Goal: Transaction & Acquisition: Book appointment/travel/reservation

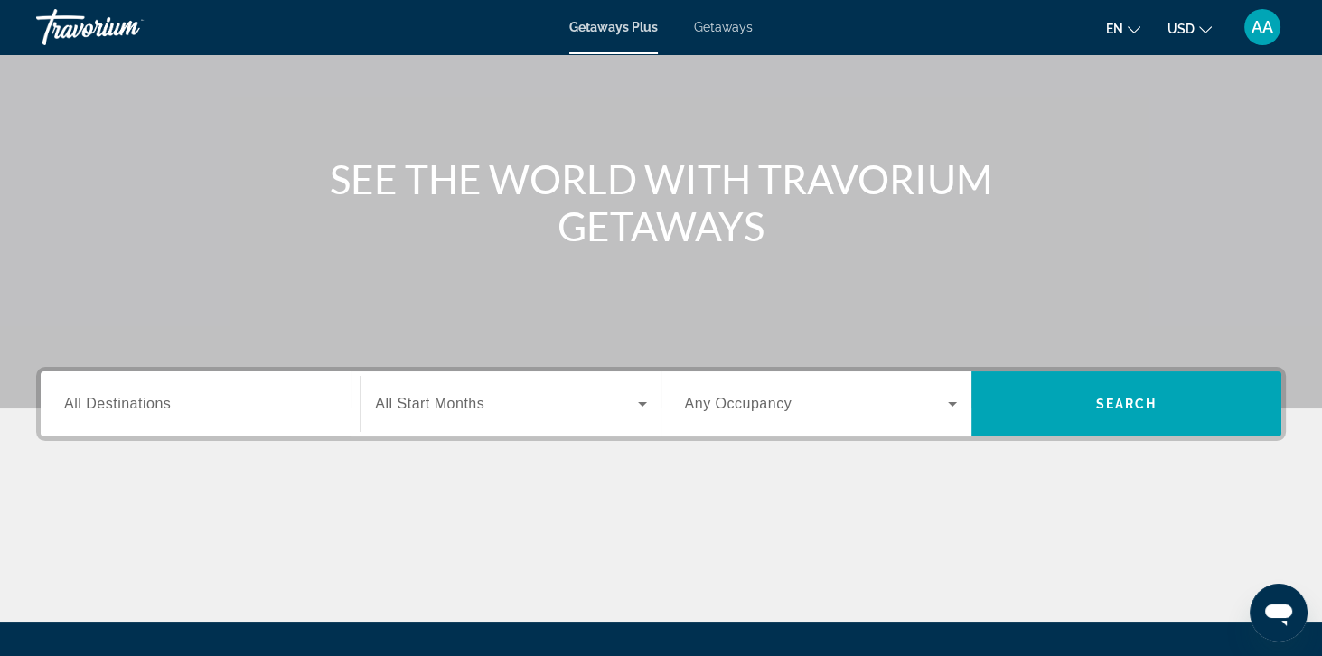
click at [136, 412] on div "Destination All Destinations" at bounding box center [200, 404] width 272 height 51
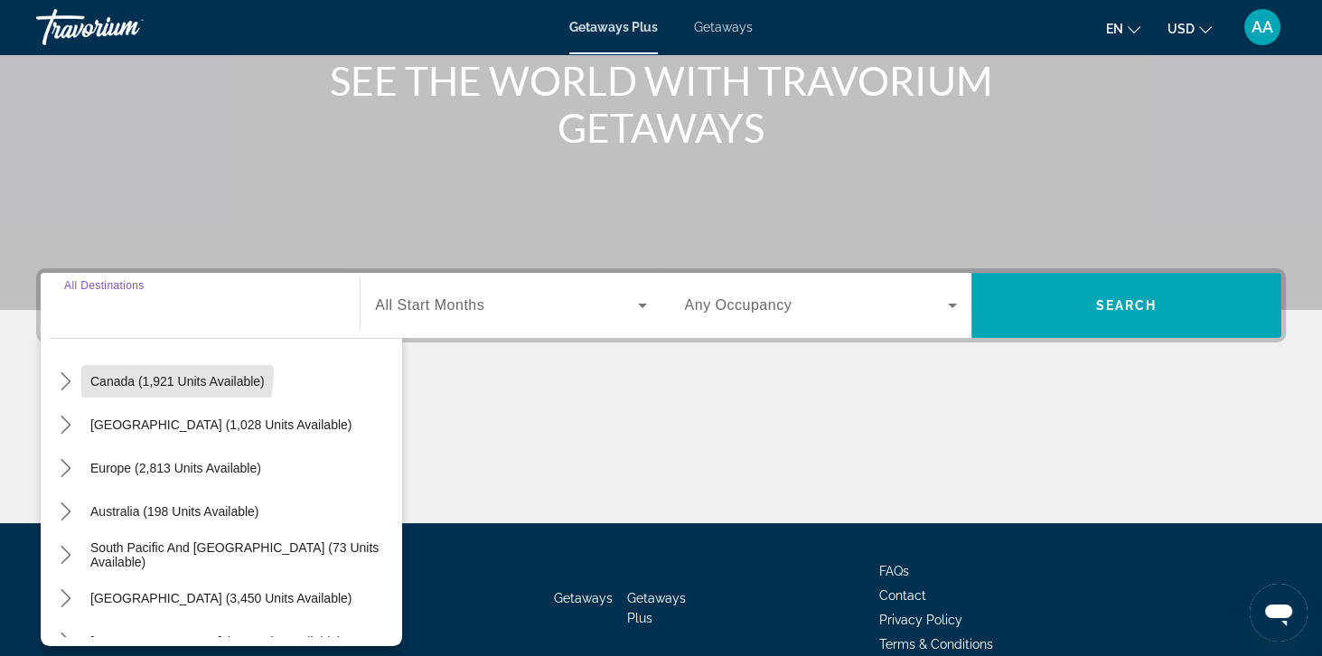
scroll to position [136, 0]
click at [69, 475] on mat-icon "Toggle Europe (2,813 units available) submenu" at bounding box center [66, 470] width 32 height 32
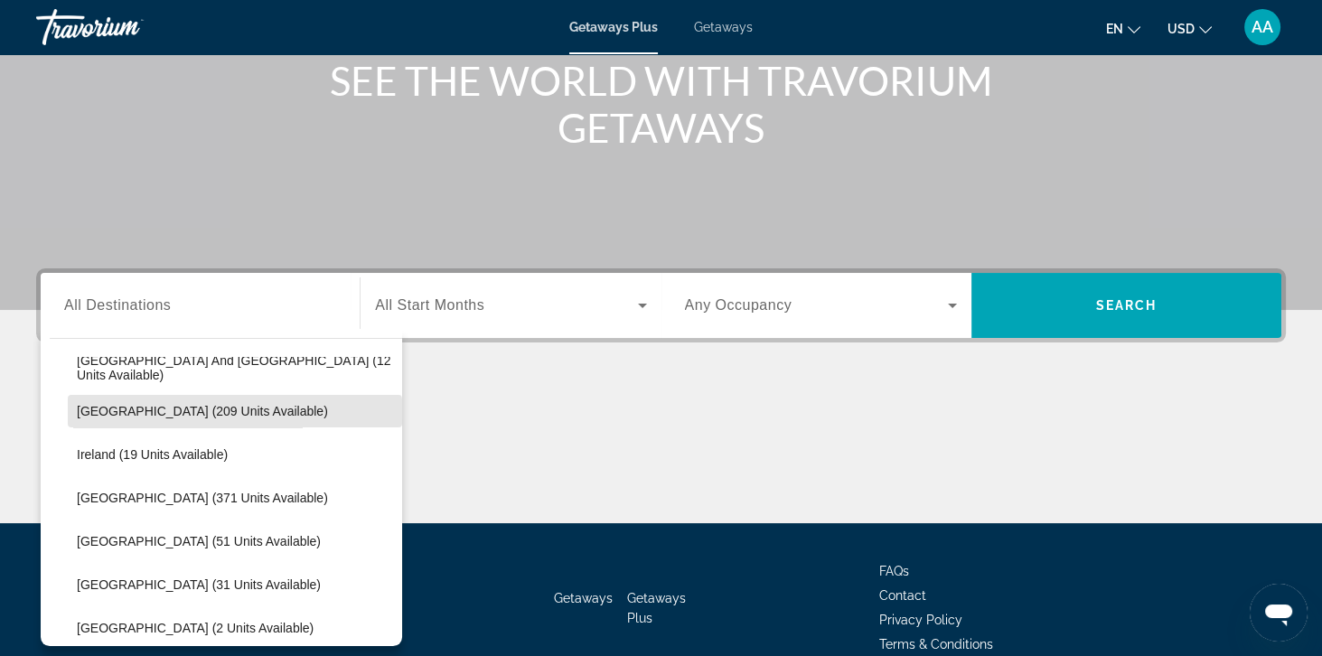
scroll to position [559, 0]
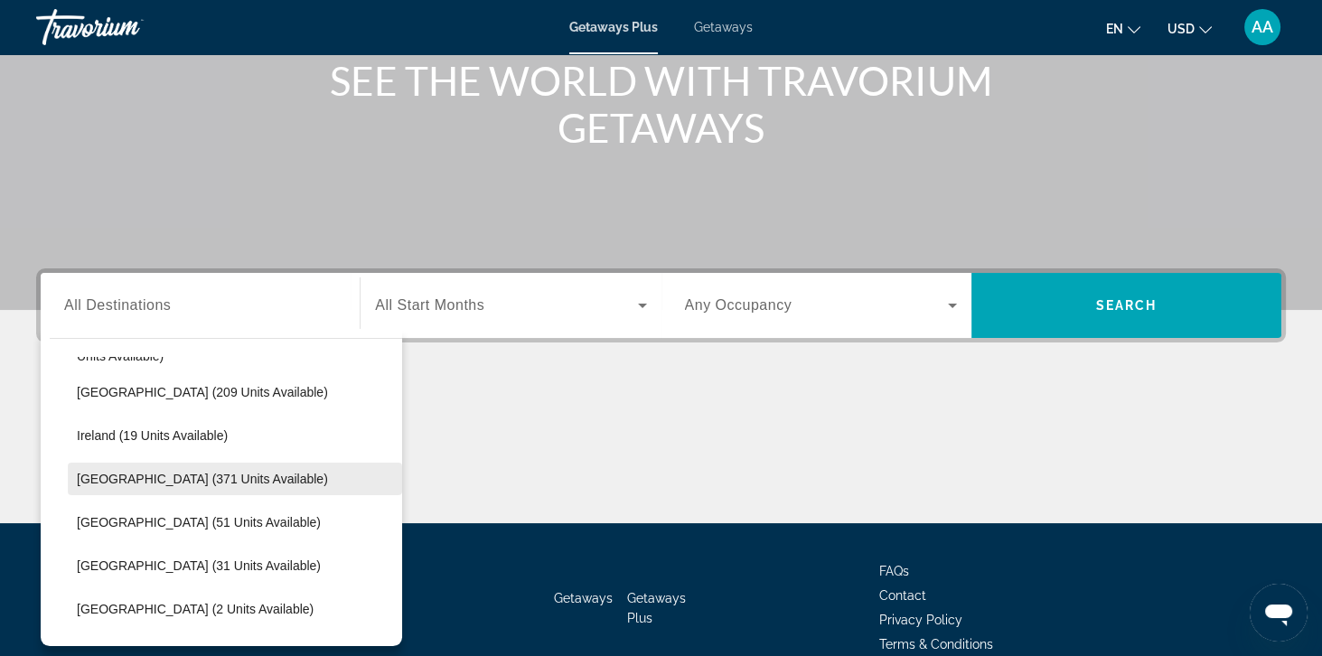
click at [113, 492] on span "Select destination: Italy (371 units available)" at bounding box center [235, 478] width 334 height 43
type input "**********"
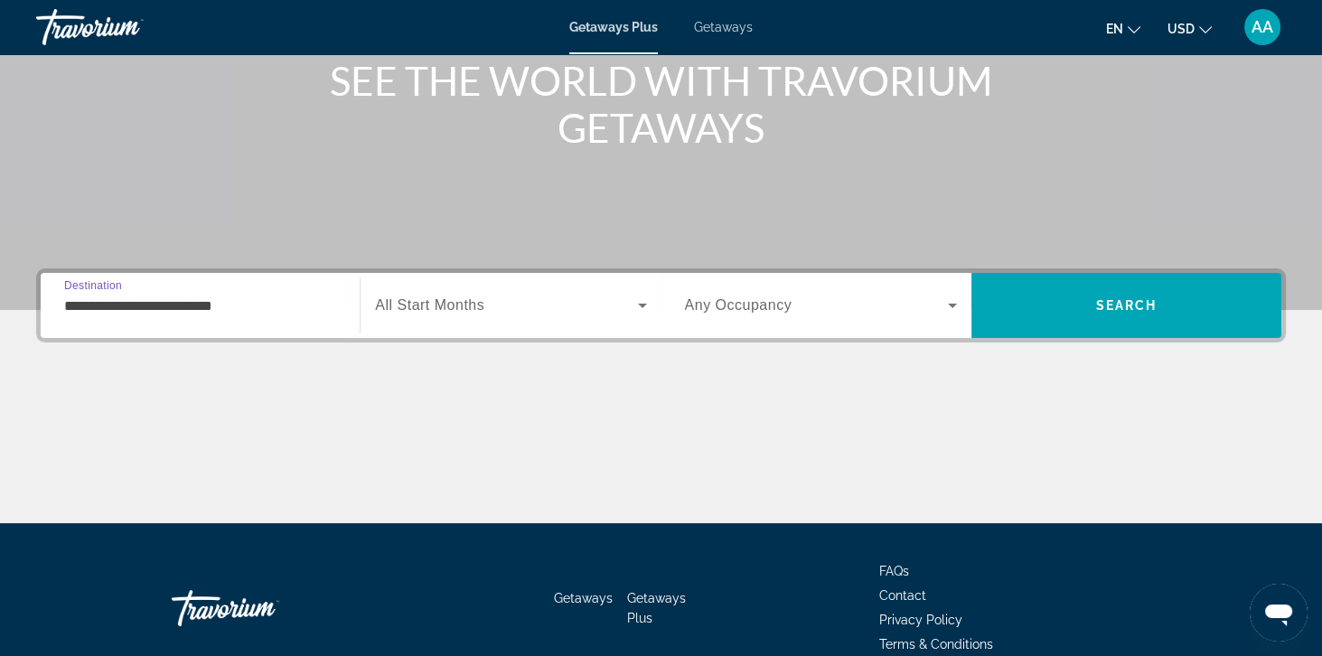
click at [417, 309] on span "All Start Months" at bounding box center [429, 304] width 109 height 15
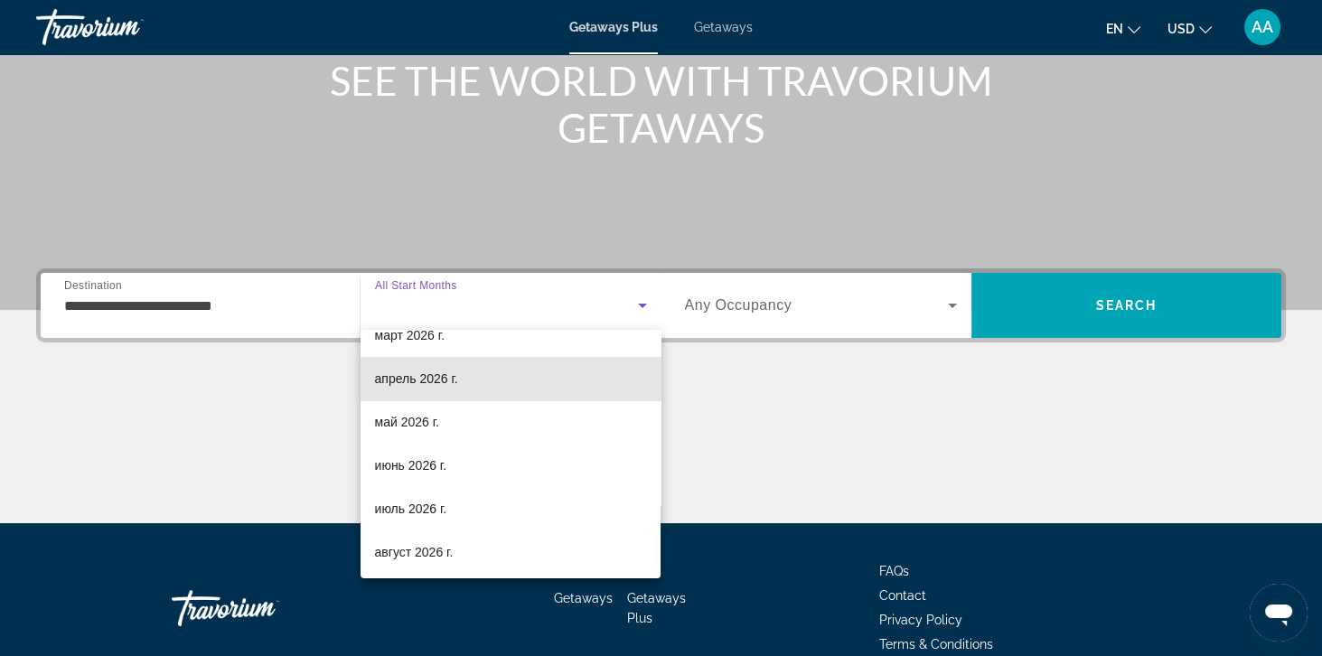
scroll to position [287, 0]
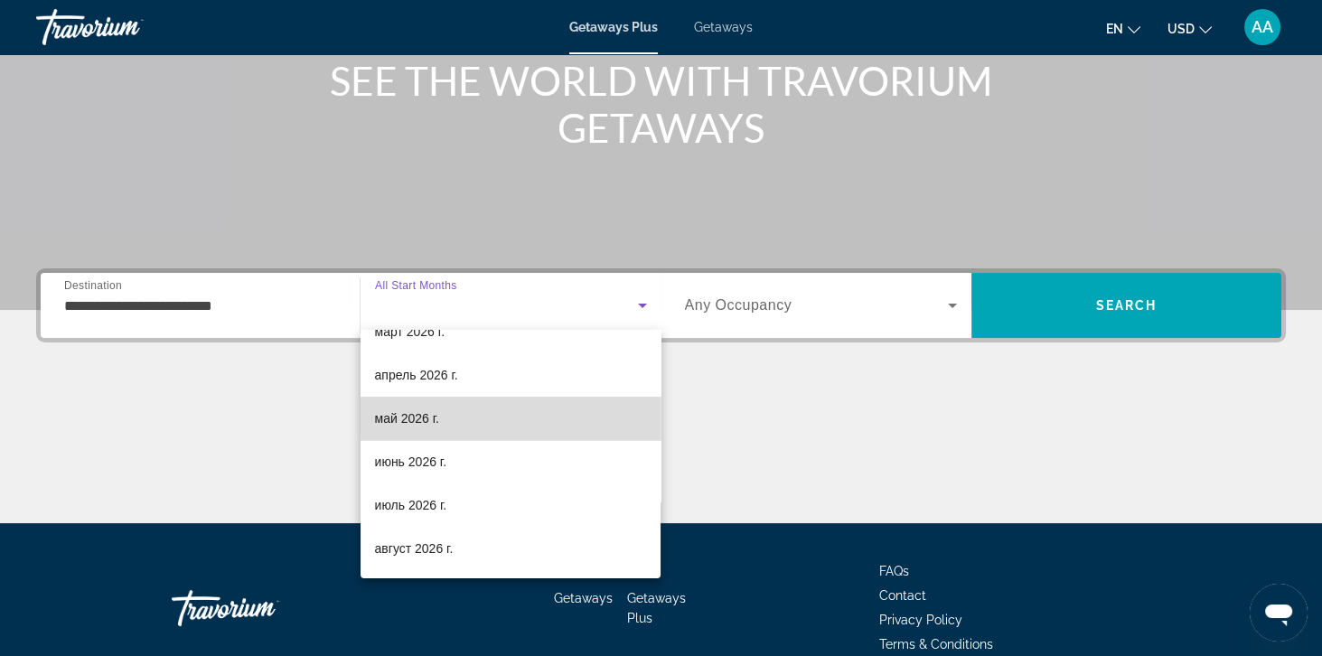
click at [393, 428] on span "май 2026 г." at bounding box center [407, 418] width 64 height 22
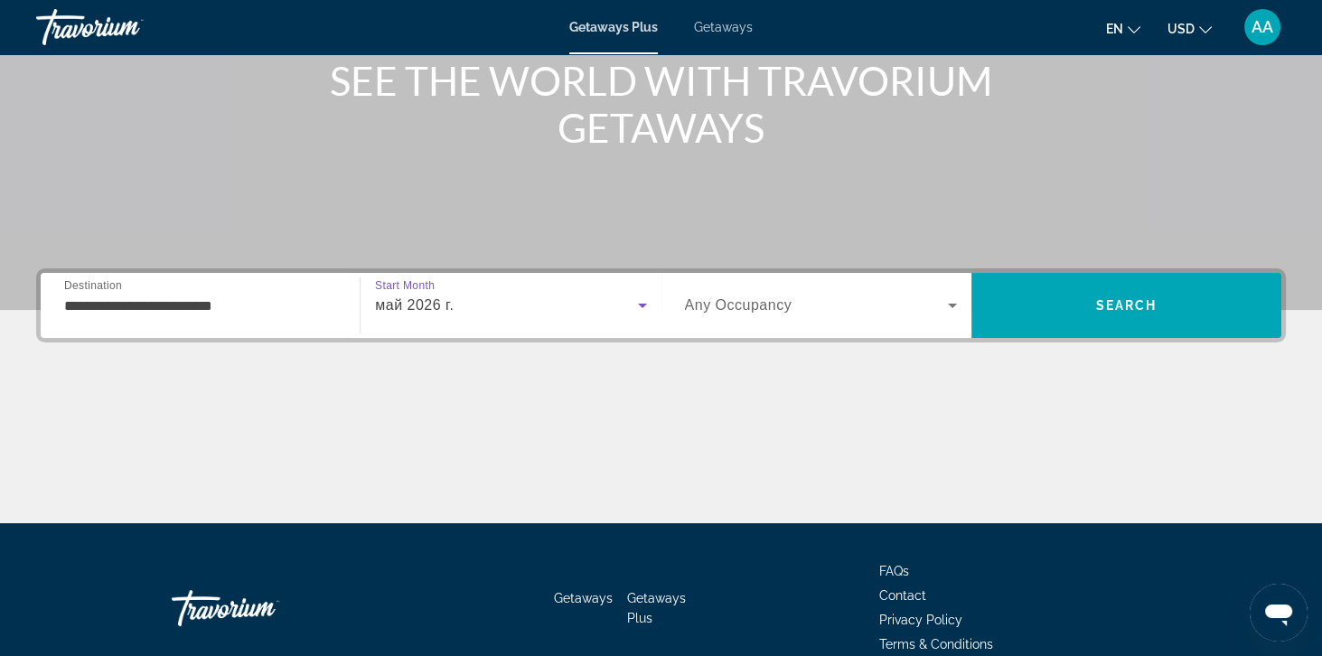
click at [828, 312] on span "Search widget" at bounding box center [816, 306] width 263 height 22
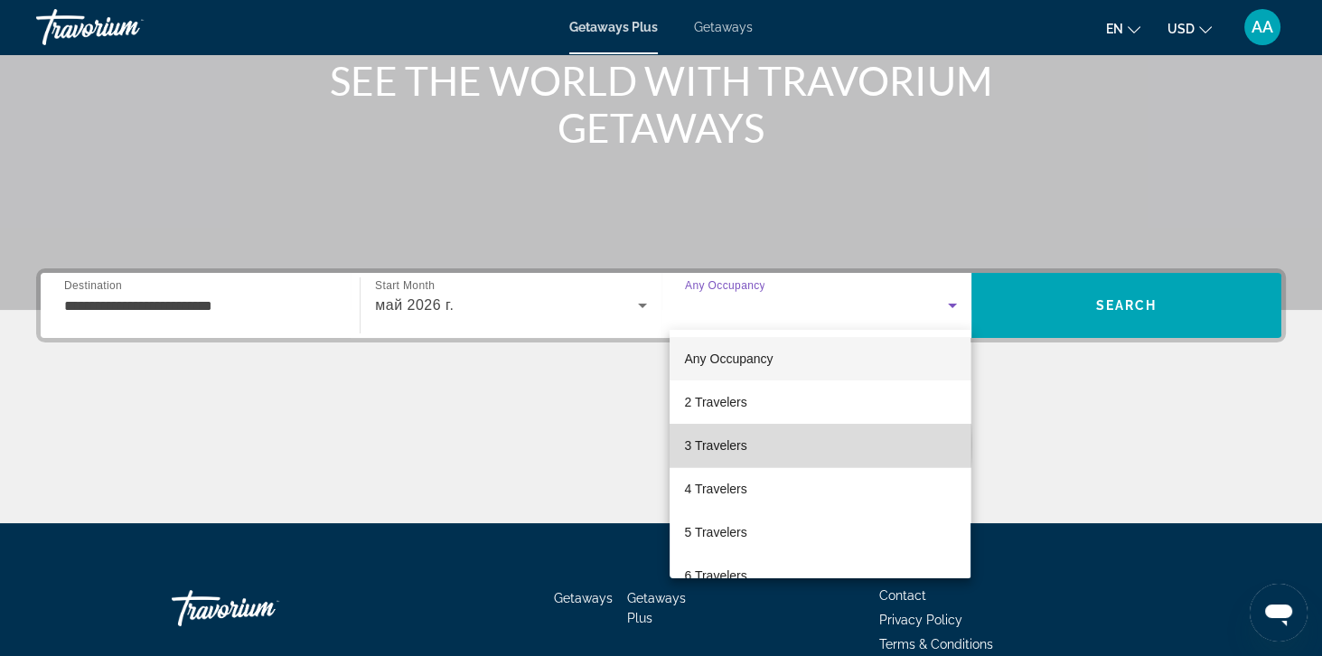
click at [723, 444] on span "3 Travelers" at bounding box center [715, 446] width 62 height 22
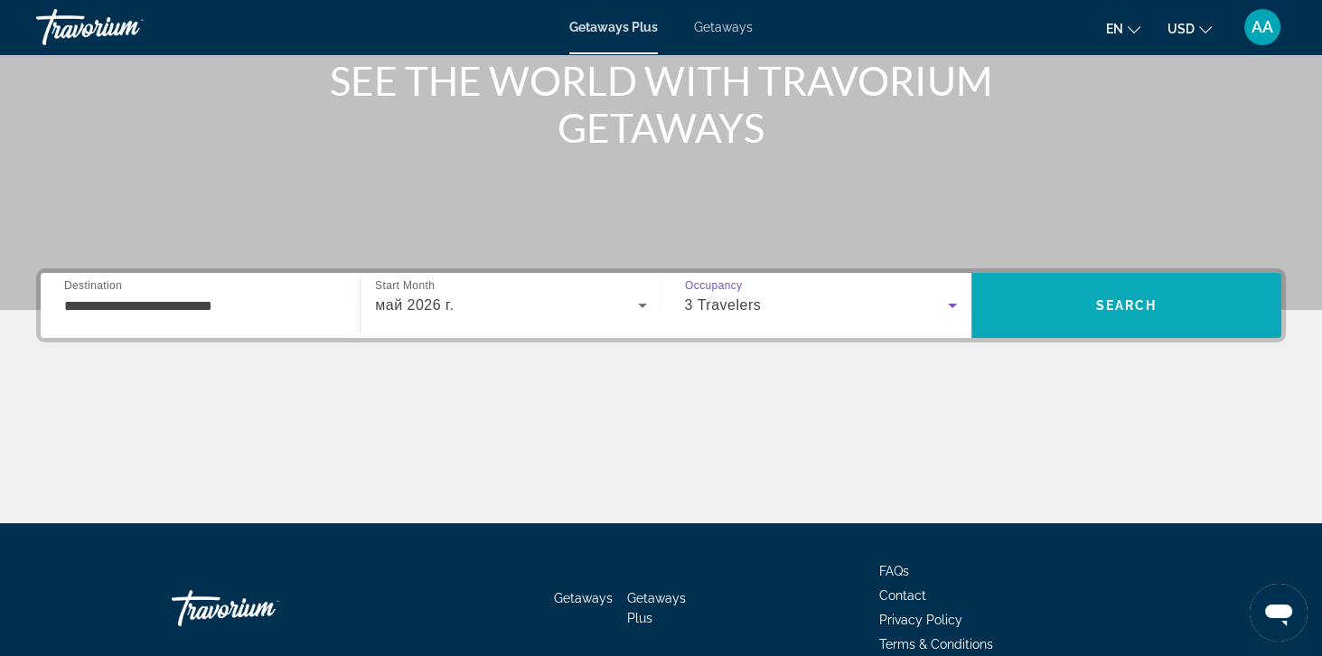
click at [1194, 316] on span "Search" at bounding box center [1126, 305] width 310 height 43
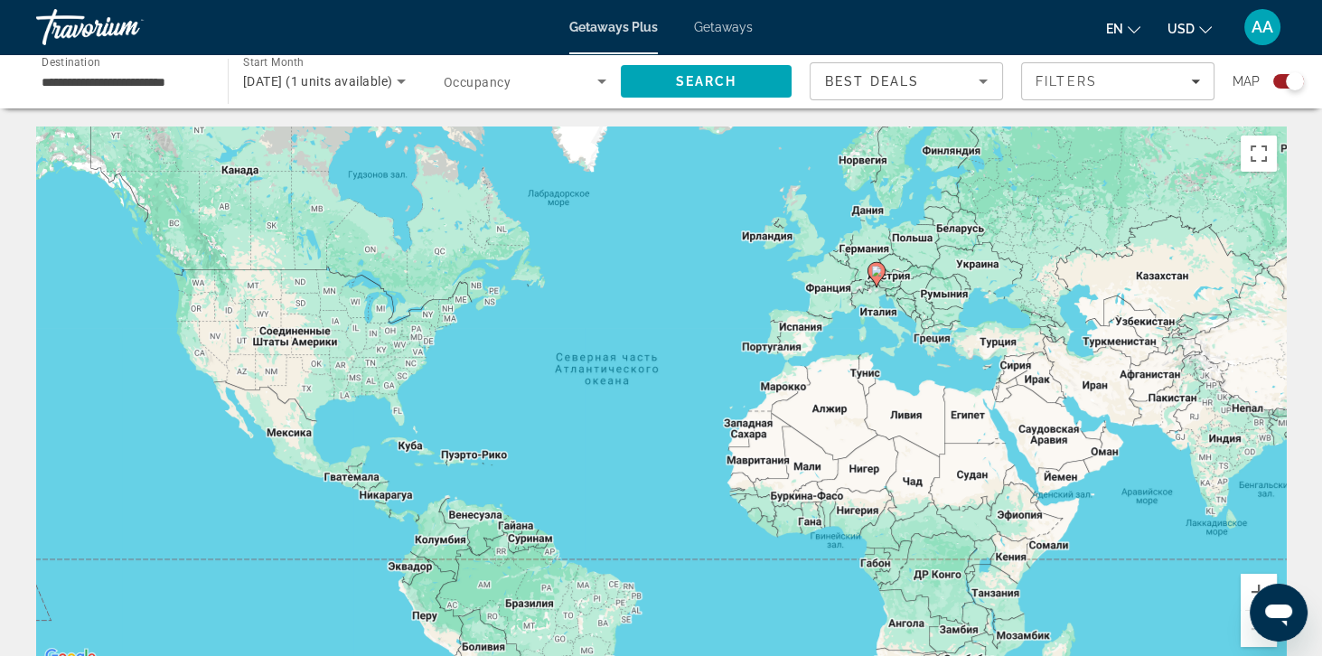
click at [726, 33] on span "Getaways" at bounding box center [723, 27] width 59 height 14
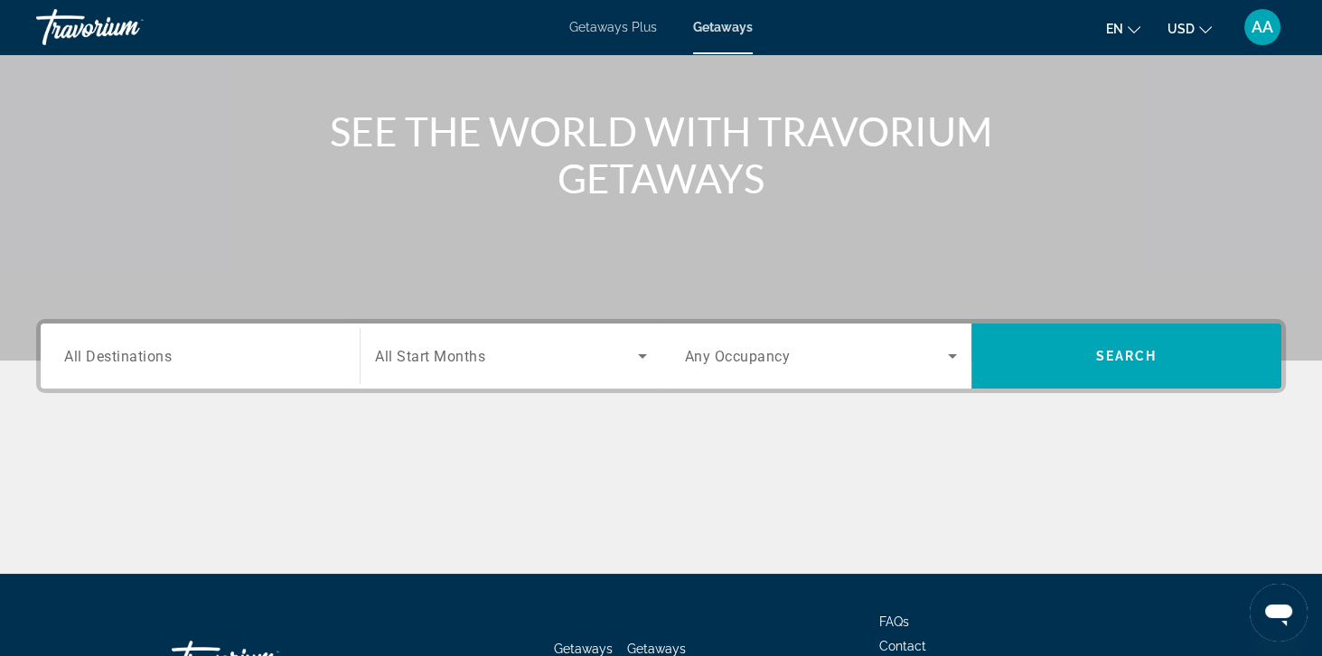
click at [105, 352] on span "All Destinations" at bounding box center [118, 355] width 108 height 17
click at [105, 352] on input "Destination All Destinations" at bounding box center [200, 357] width 272 height 22
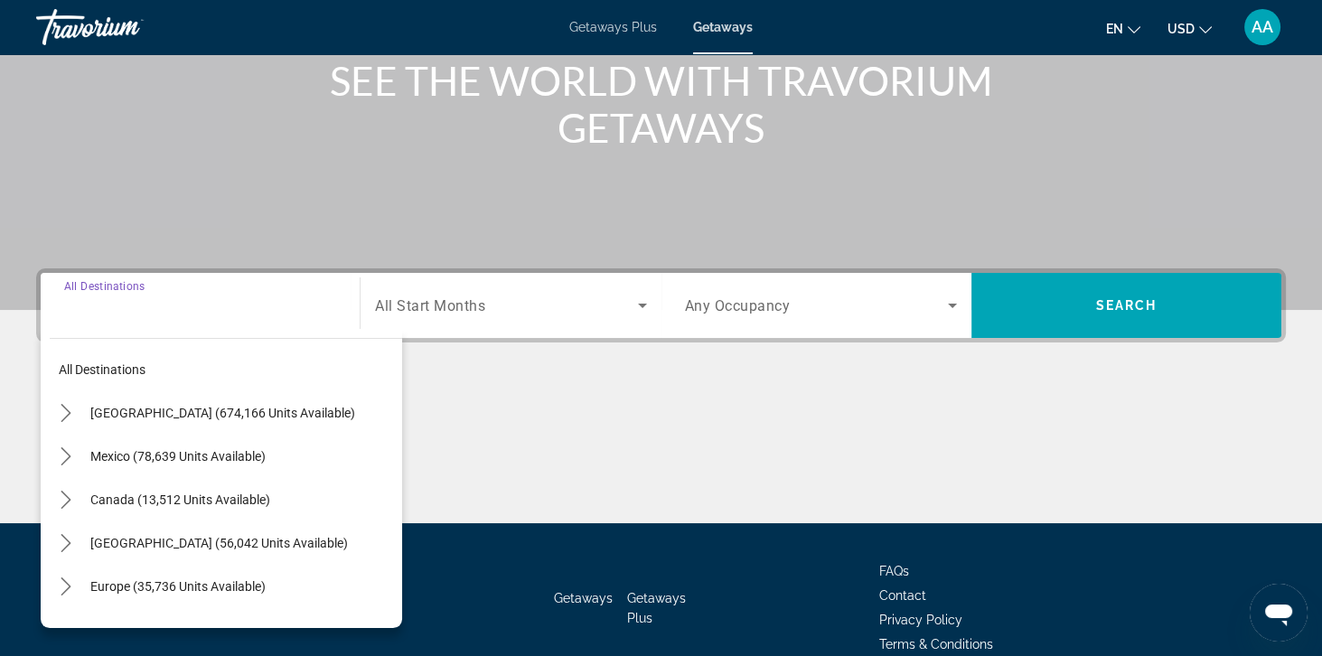
scroll to position [232, 0]
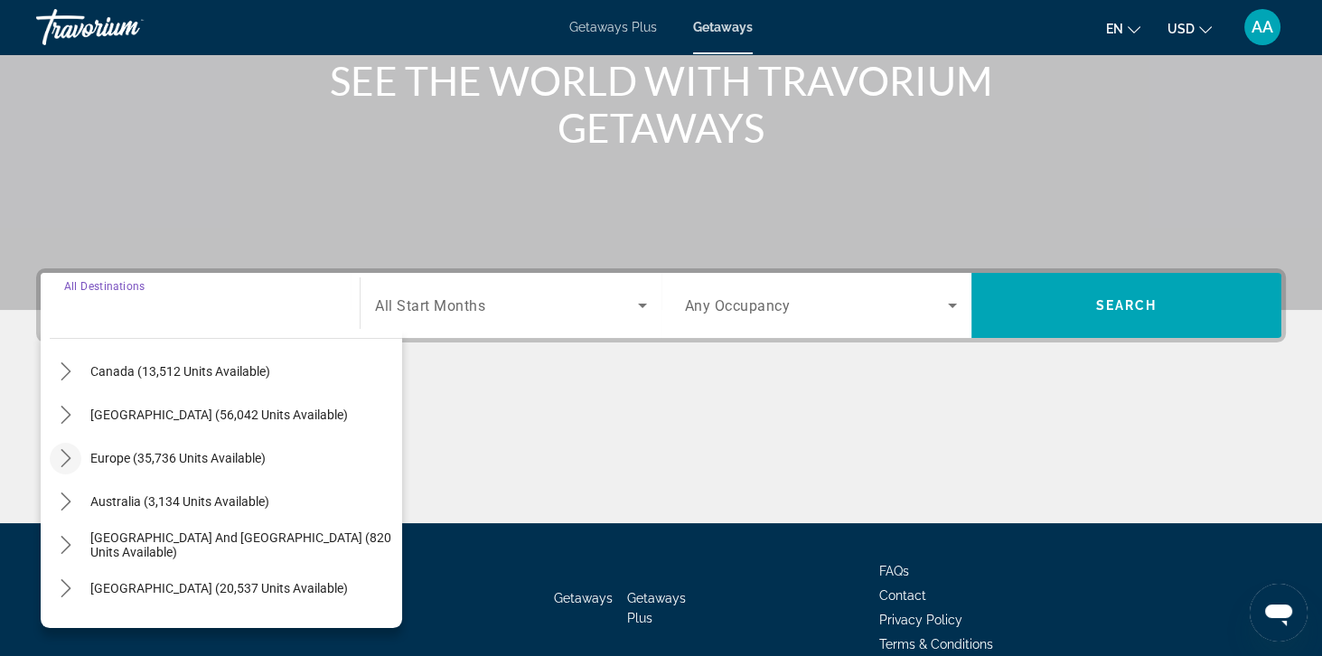
click at [55, 458] on mat-icon "Toggle Europe (35,736 units available) submenu" at bounding box center [66, 459] width 32 height 32
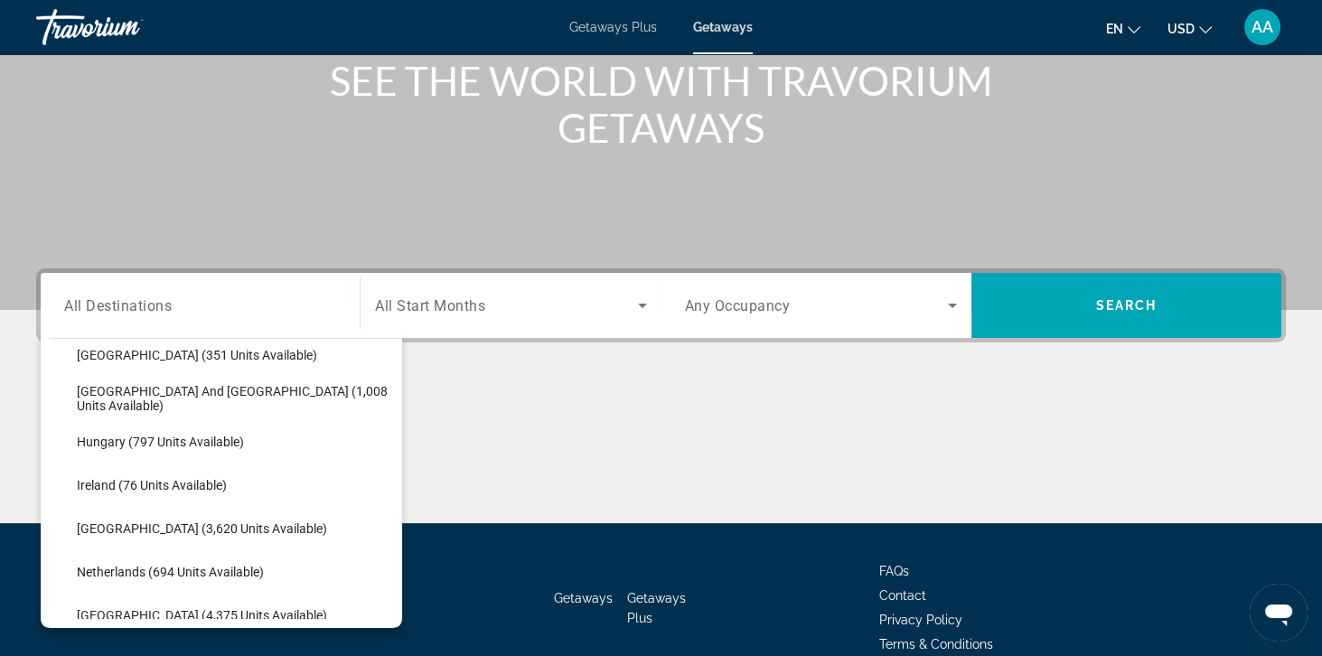
scroll to position [581, 0]
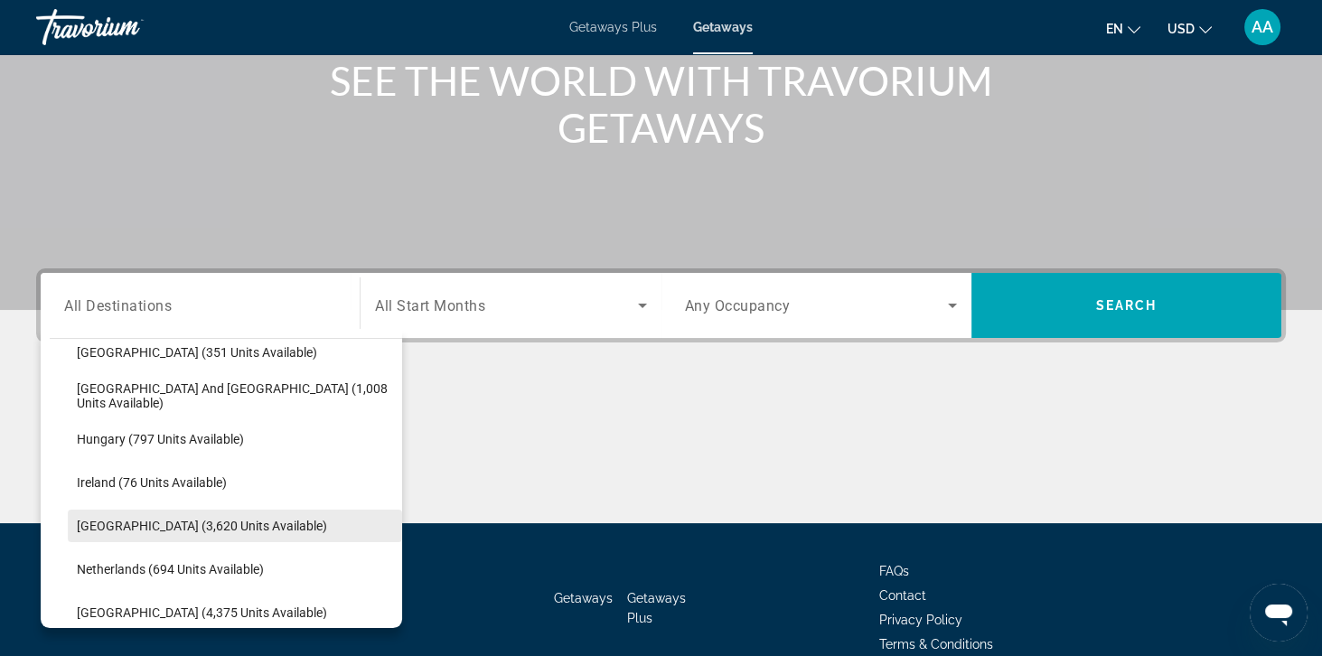
click at [127, 537] on span "Select destination: Italy (3,620 units available)" at bounding box center [235, 525] width 334 height 43
type input "**********"
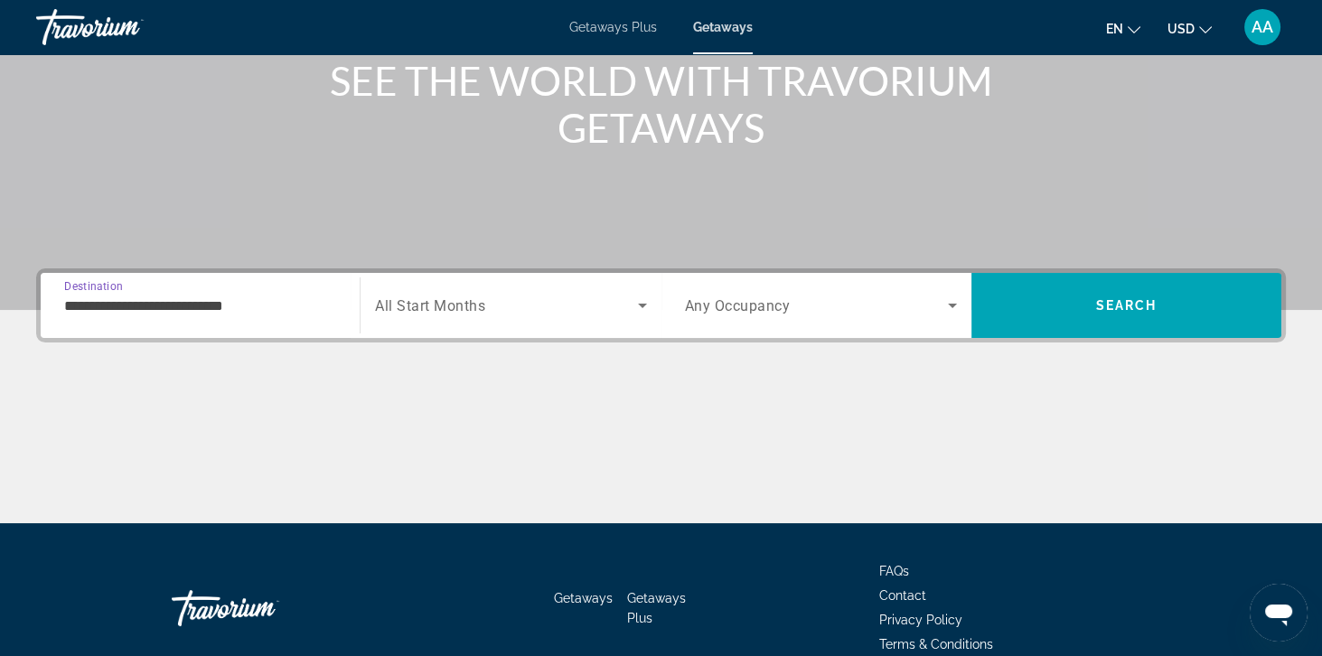
click at [473, 325] on div "Search widget" at bounding box center [510, 305] width 271 height 51
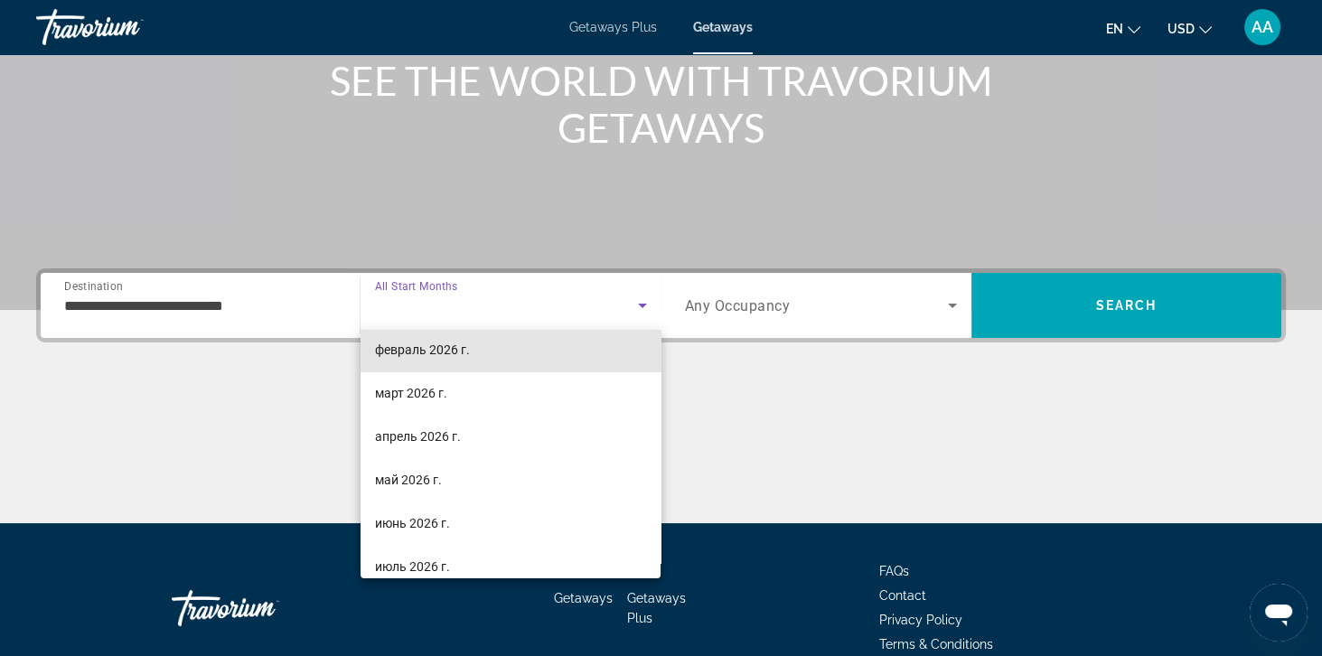
scroll to position [227, 0]
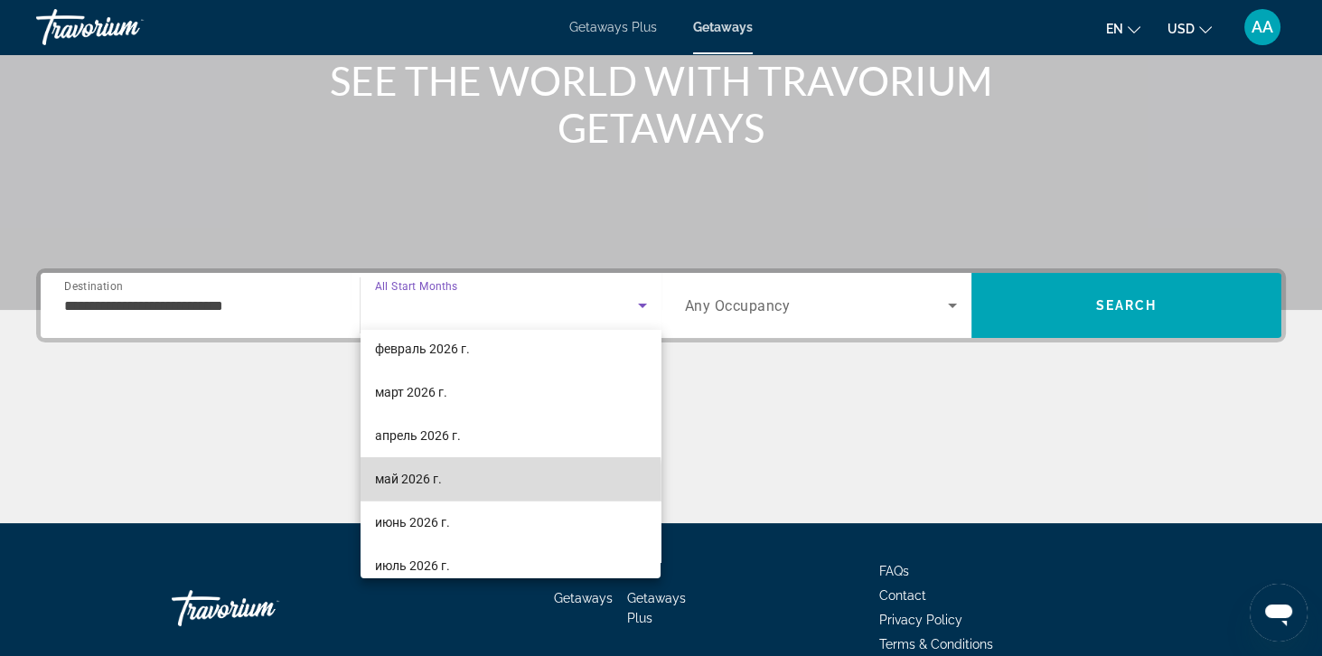
click at [401, 485] on span "май 2026 г." at bounding box center [408, 479] width 67 height 22
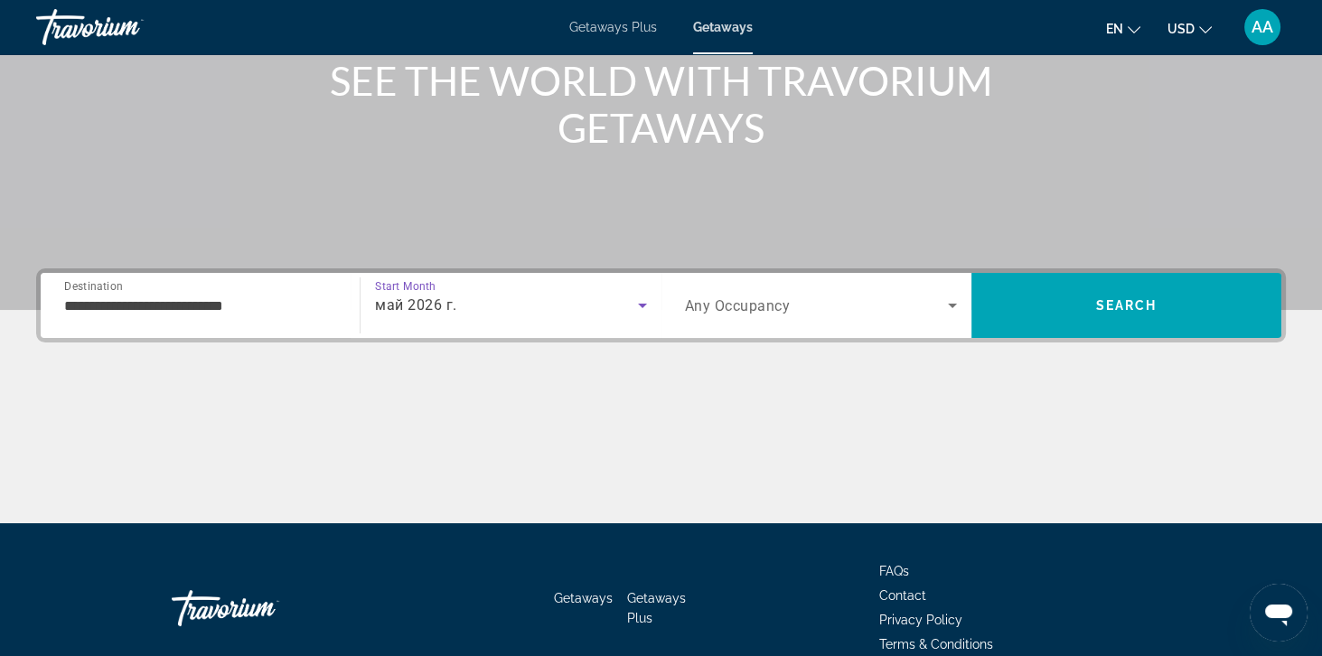
click at [730, 313] on span "Search widget" at bounding box center [816, 306] width 263 height 22
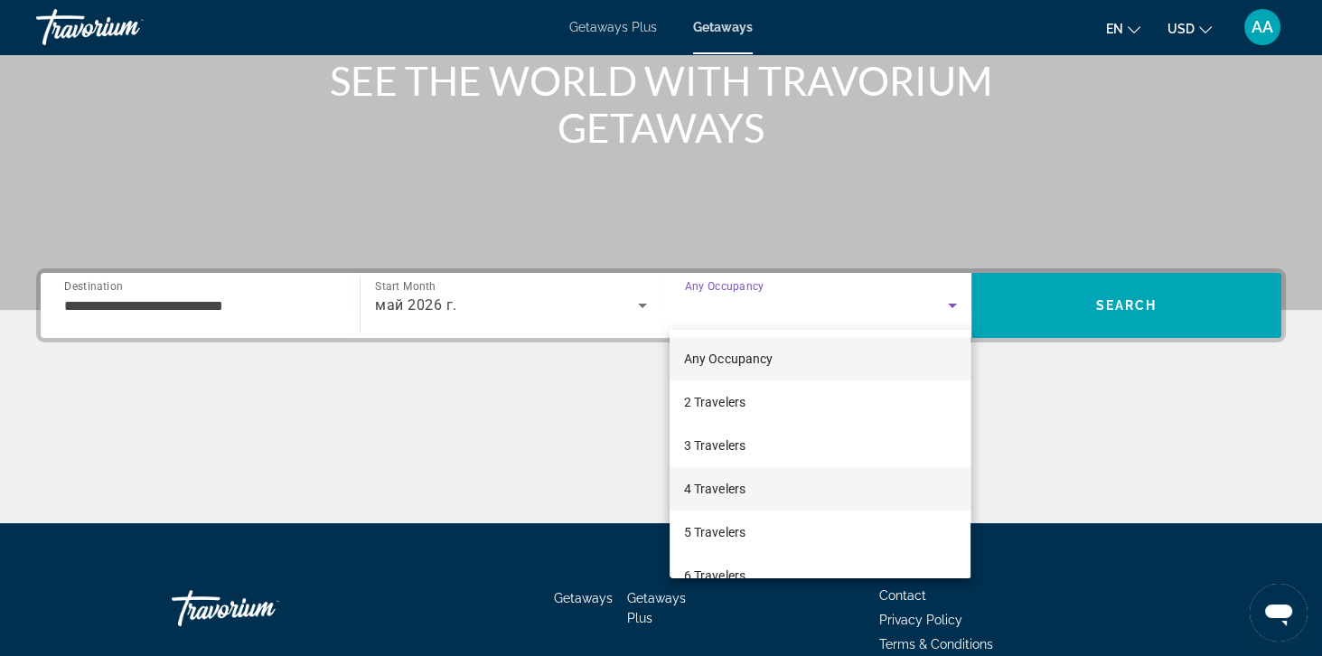
click at [732, 490] on span "4 Travelers" at bounding box center [714, 489] width 61 height 22
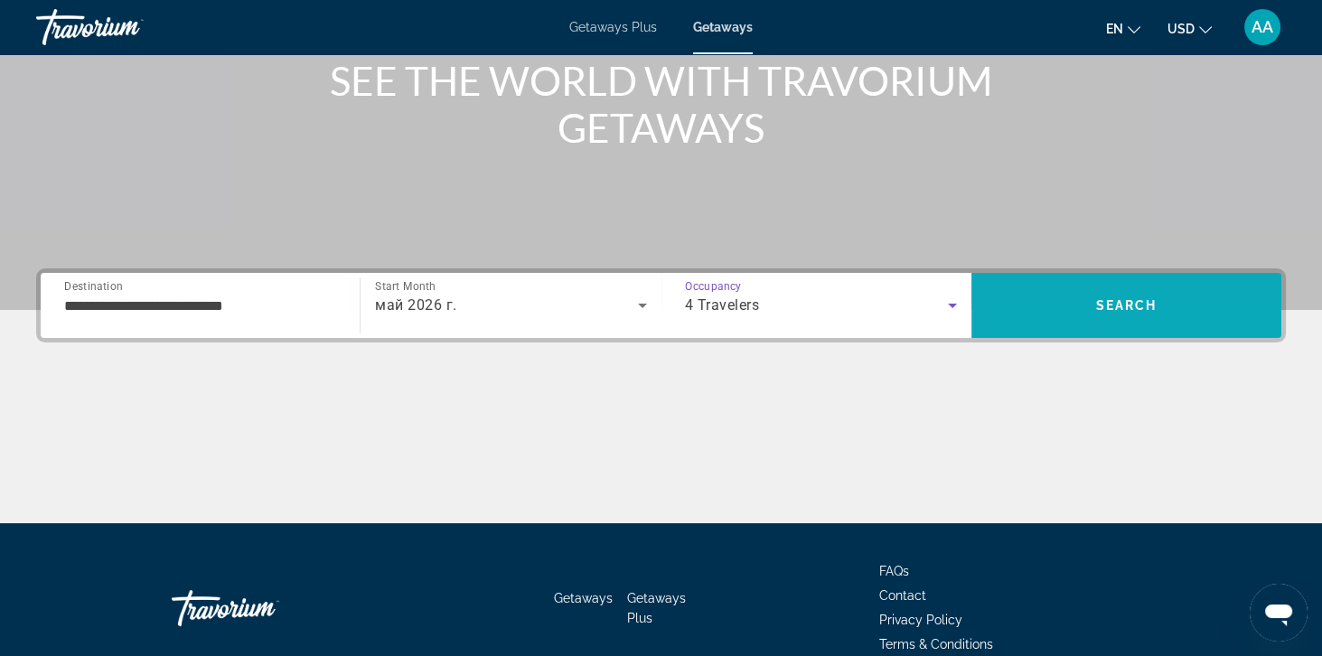
click at [1183, 307] on span "Search" at bounding box center [1126, 305] width 310 height 43
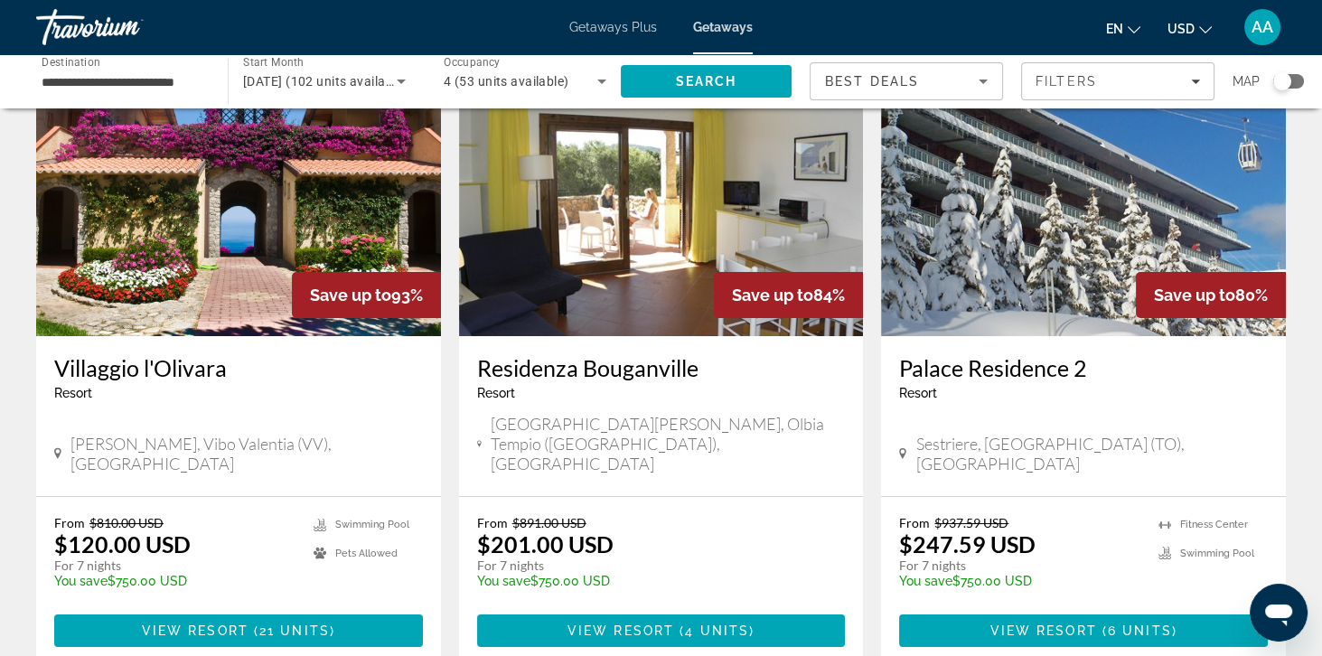
scroll to position [109, 0]
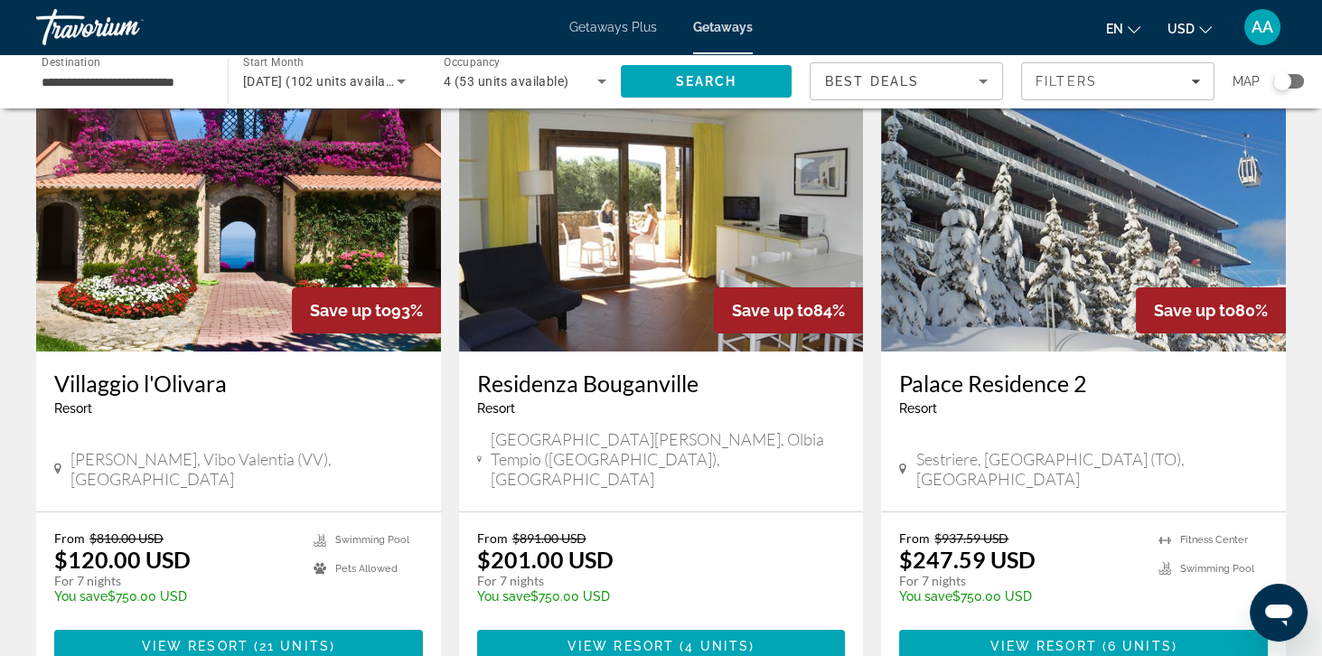
click at [119, 308] on img "Main content" at bounding box center [238, 206] width 405 height 289
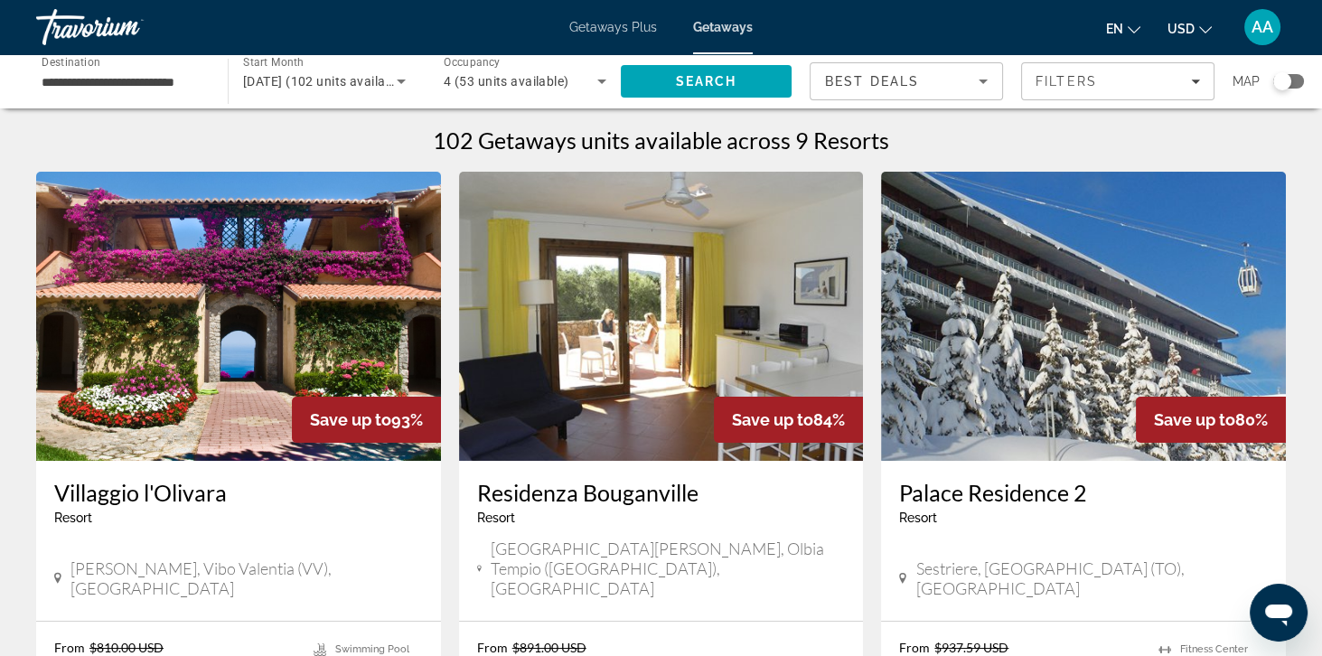
click at [519, 102] on div "4 (53 units available)" at bounding box center [525, 81] width 163 height 51
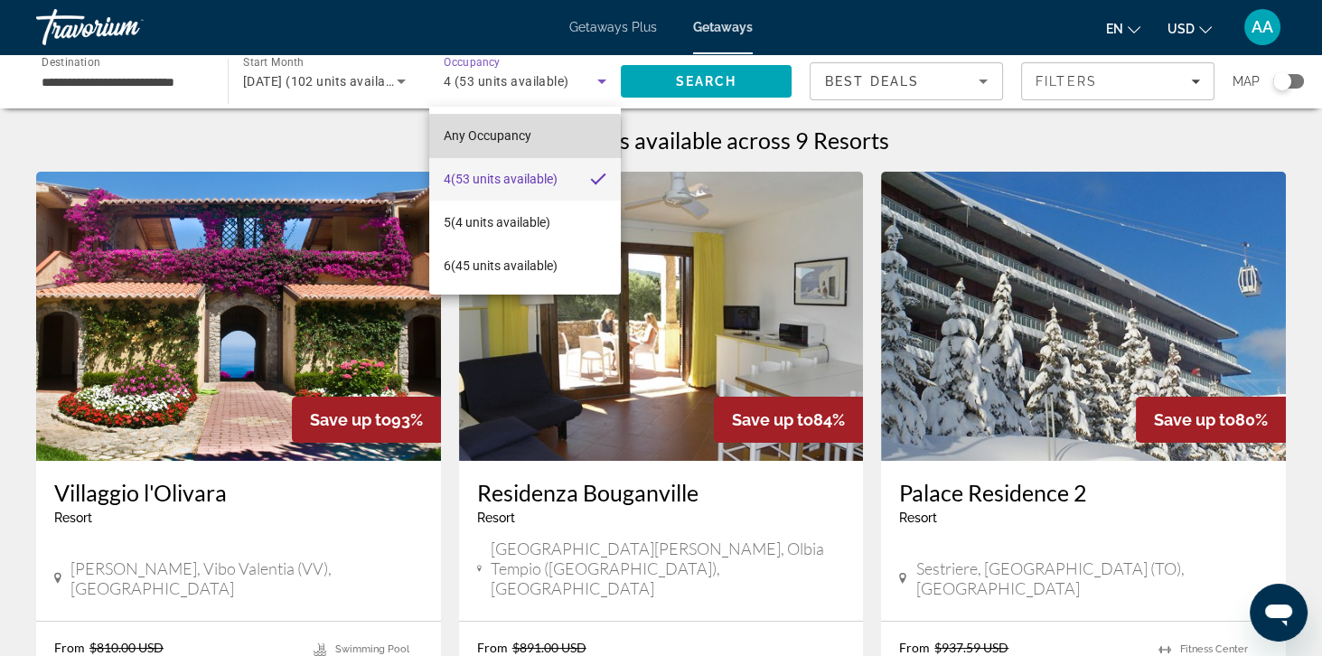
click at [481, 145] on span "Any Occupancy" at bounding box center [488, 136] width 88 height 22
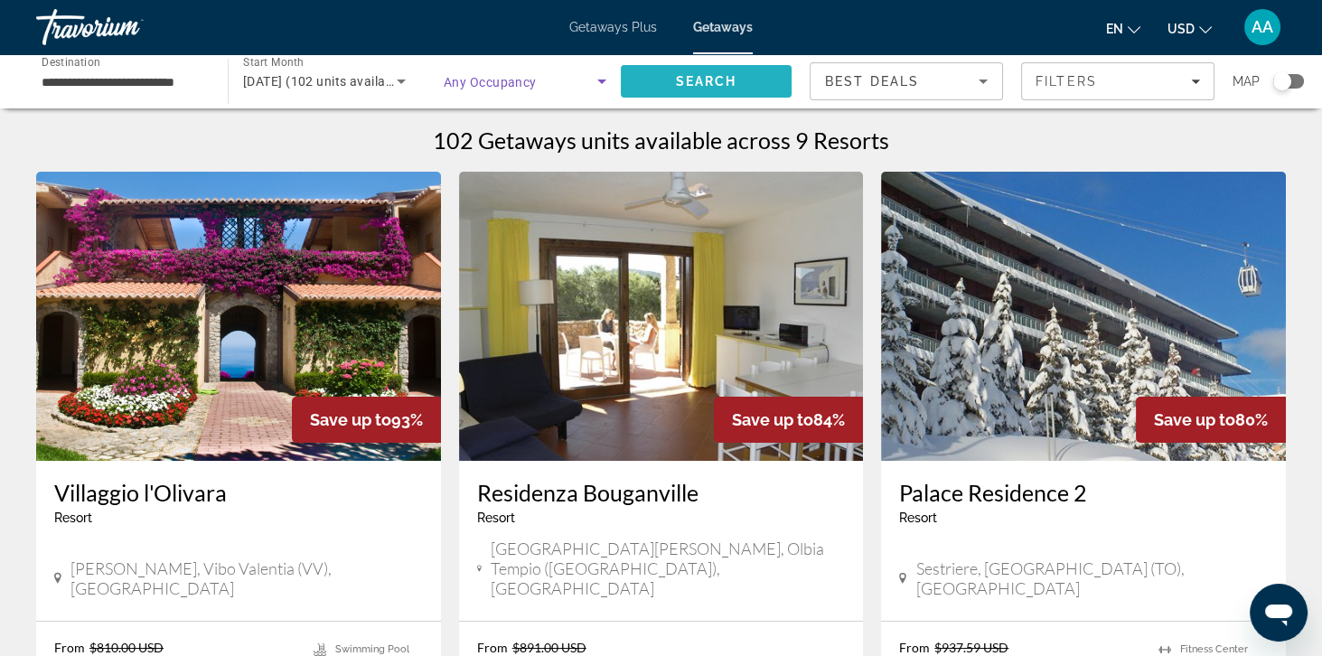
click at [699, 99] on span "Search" at bounding box center [706, 81] width 171 height 43
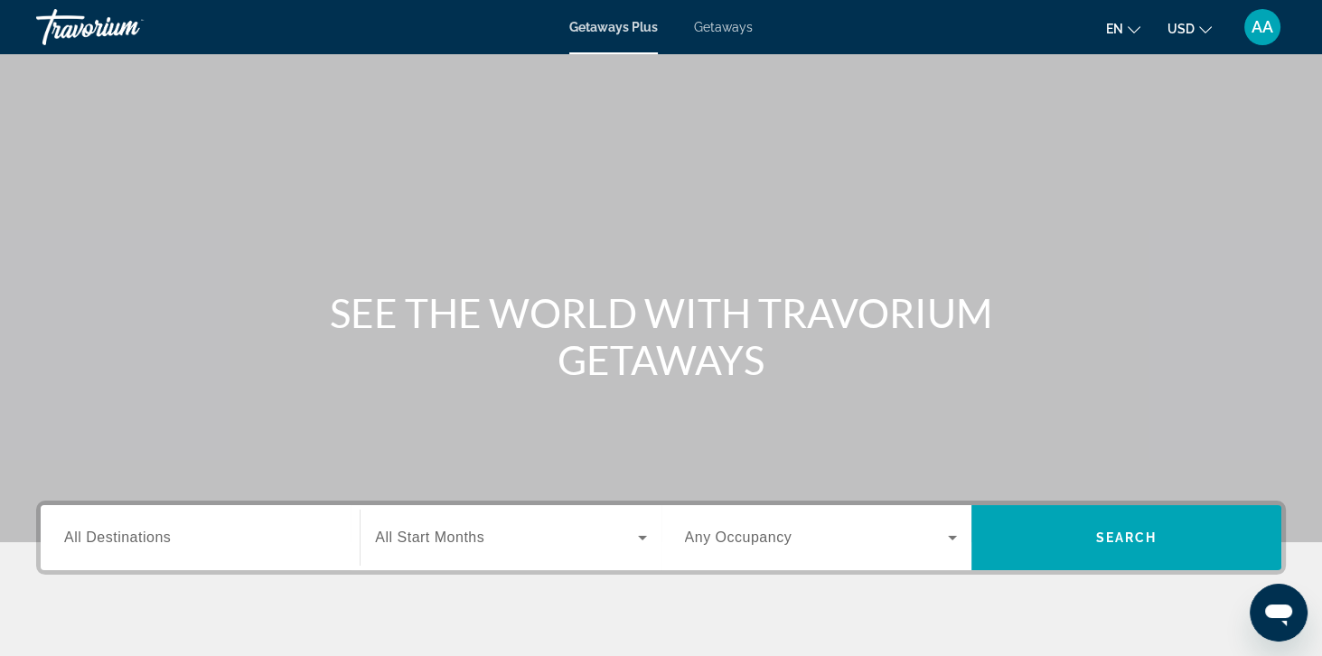
click at [732, 31] on span "Getaways" at bounding box center [723, 27] width 59 height 14
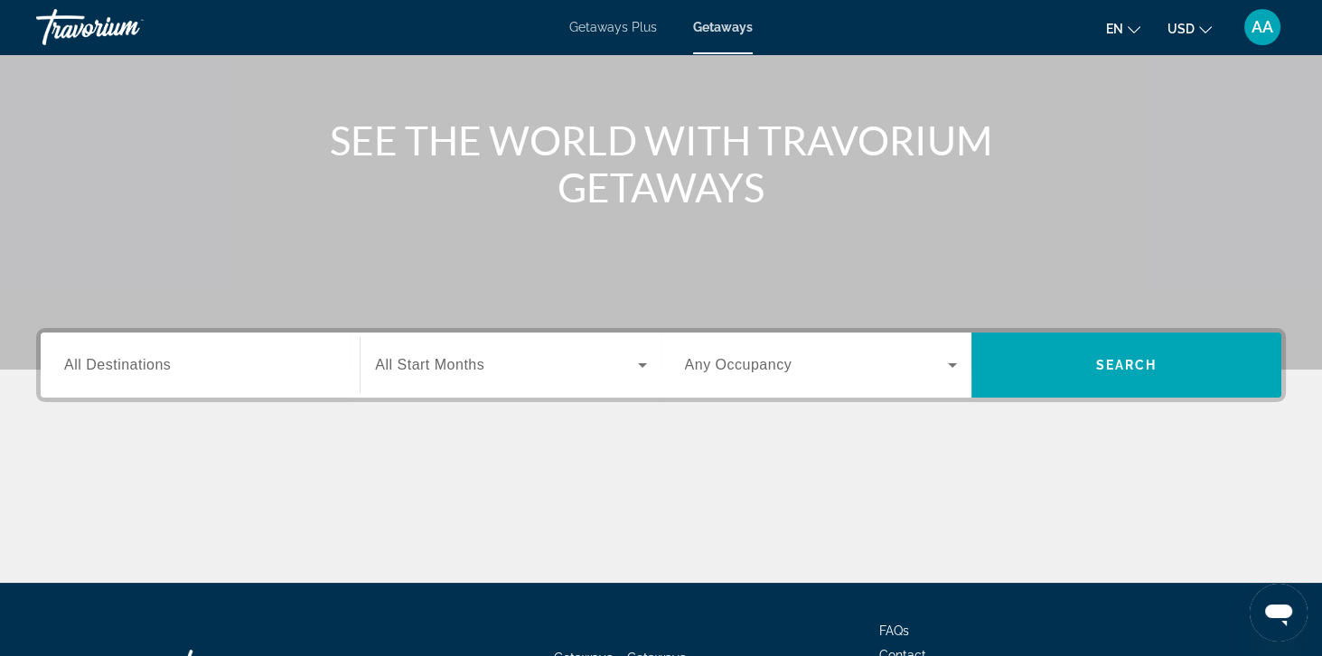
scroll to position [174, 0]
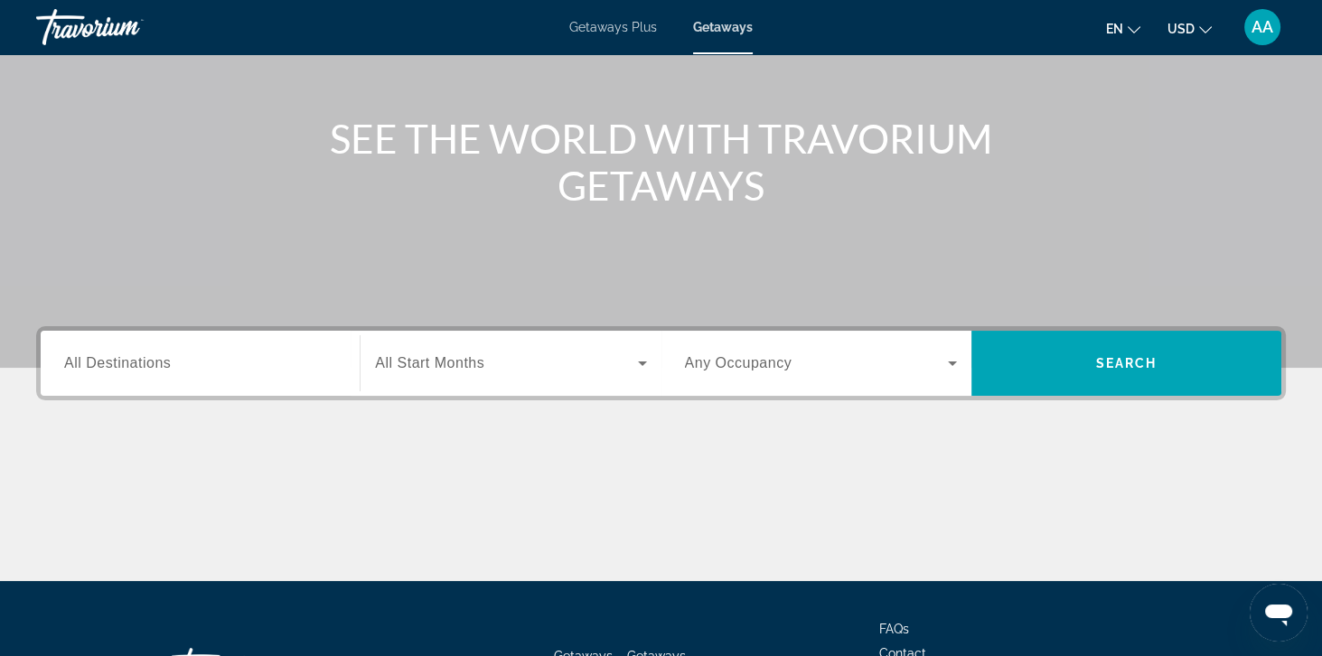
click at [140, 372] on div "Destination All Destinations" at bounding box center [200, 363] width 272 height 51
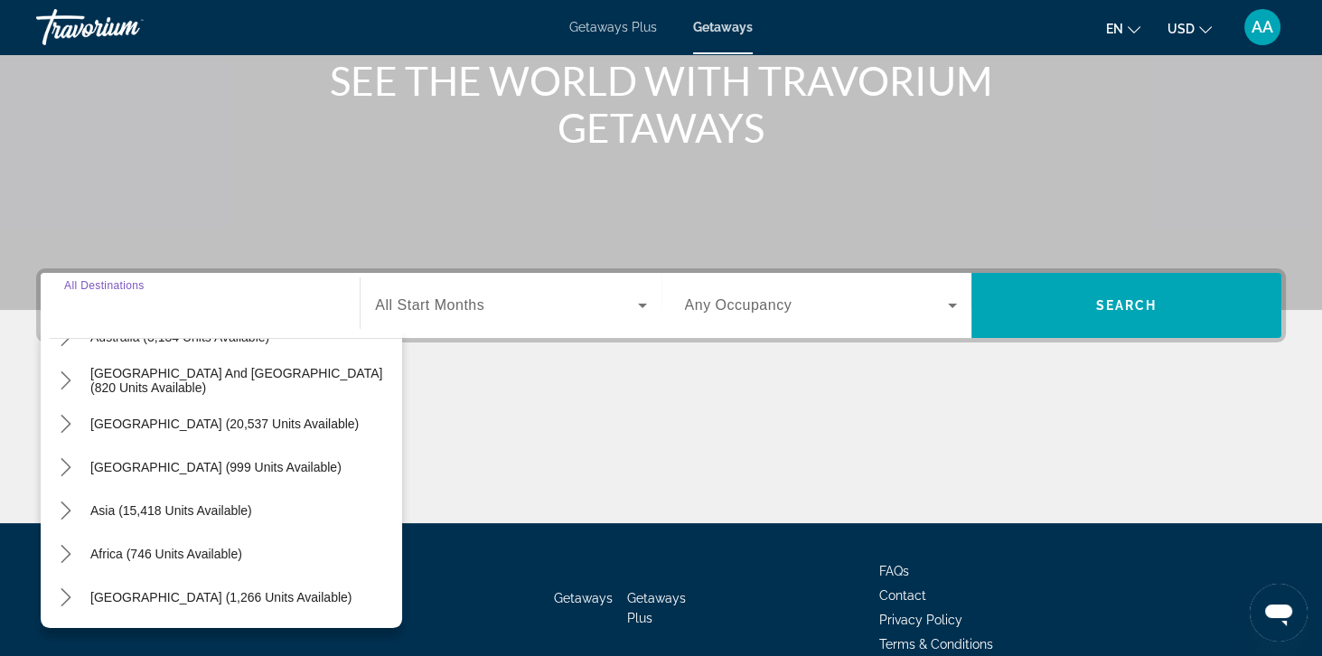
scroll to position [0, 0]
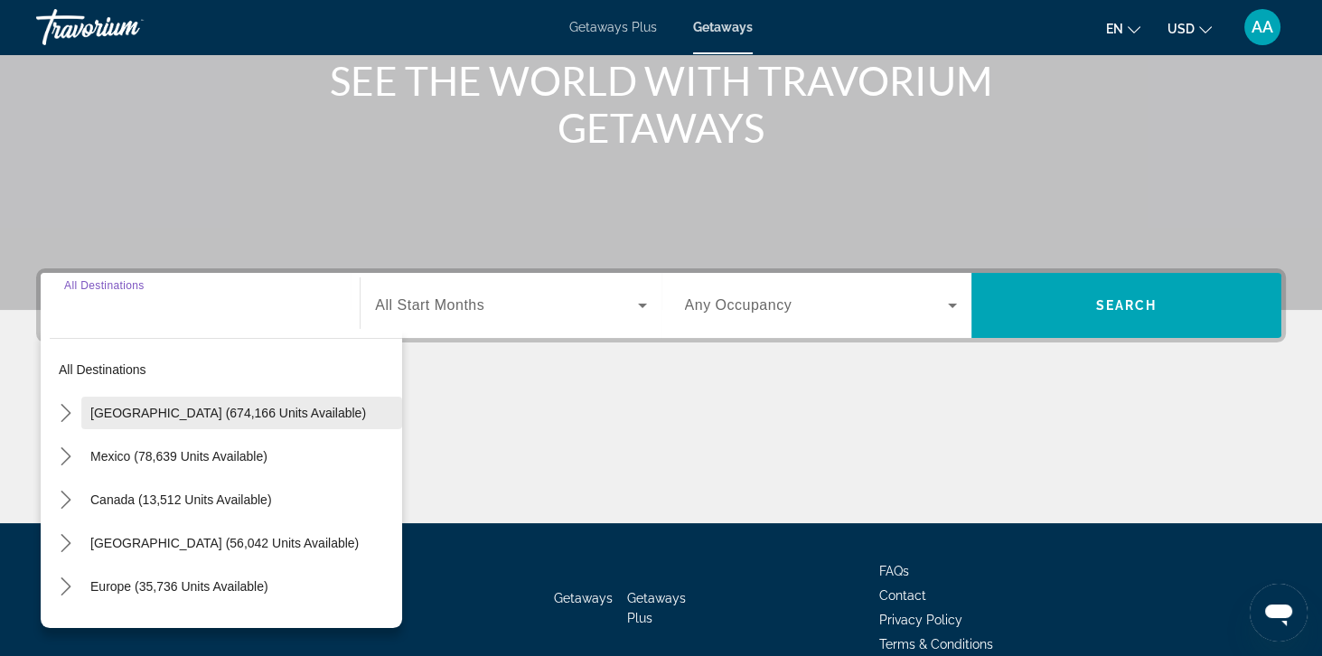
click at [137, 406] on span "United States (674,166 units available)" at bounding box center [228, 413] width 276 height 14
type input "**********"
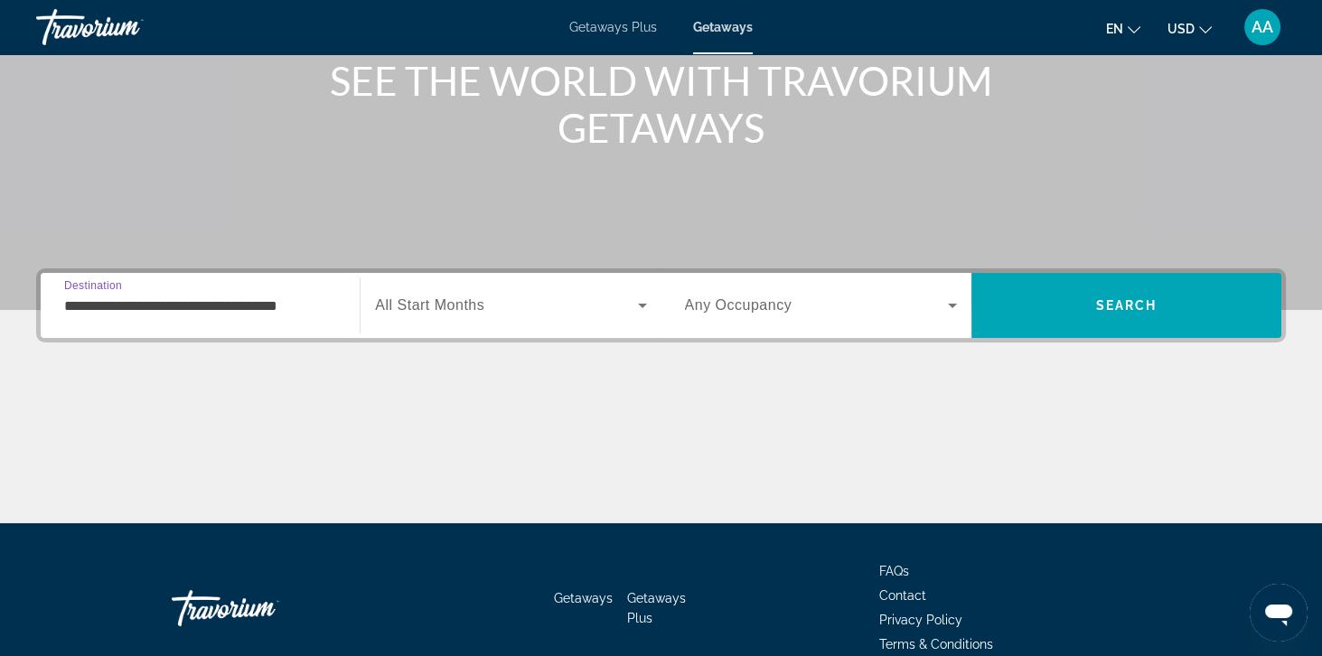
click at [427, 297] on span "All Start Months" at bounding box center [429, 304] width 109 height 15
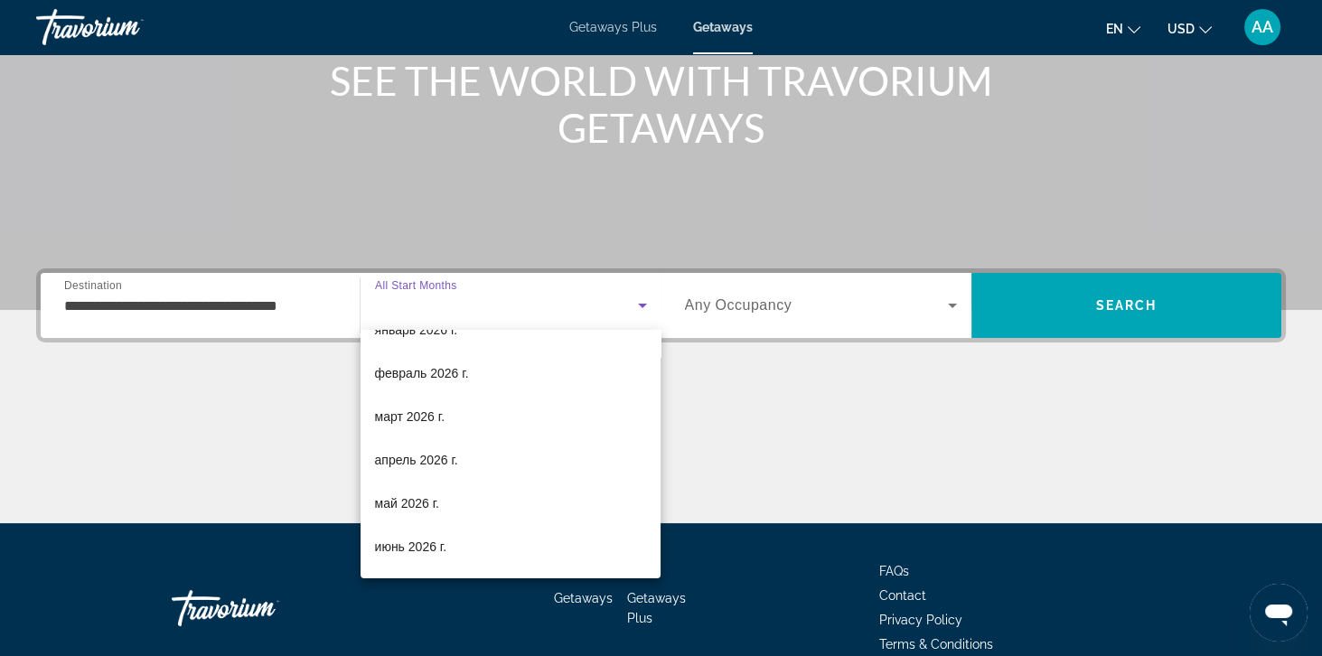
scroll to position [201, 0]
click at [394, 450] on span "апрель 2026 г." at bounding box center [416, 461] width 83 height 22
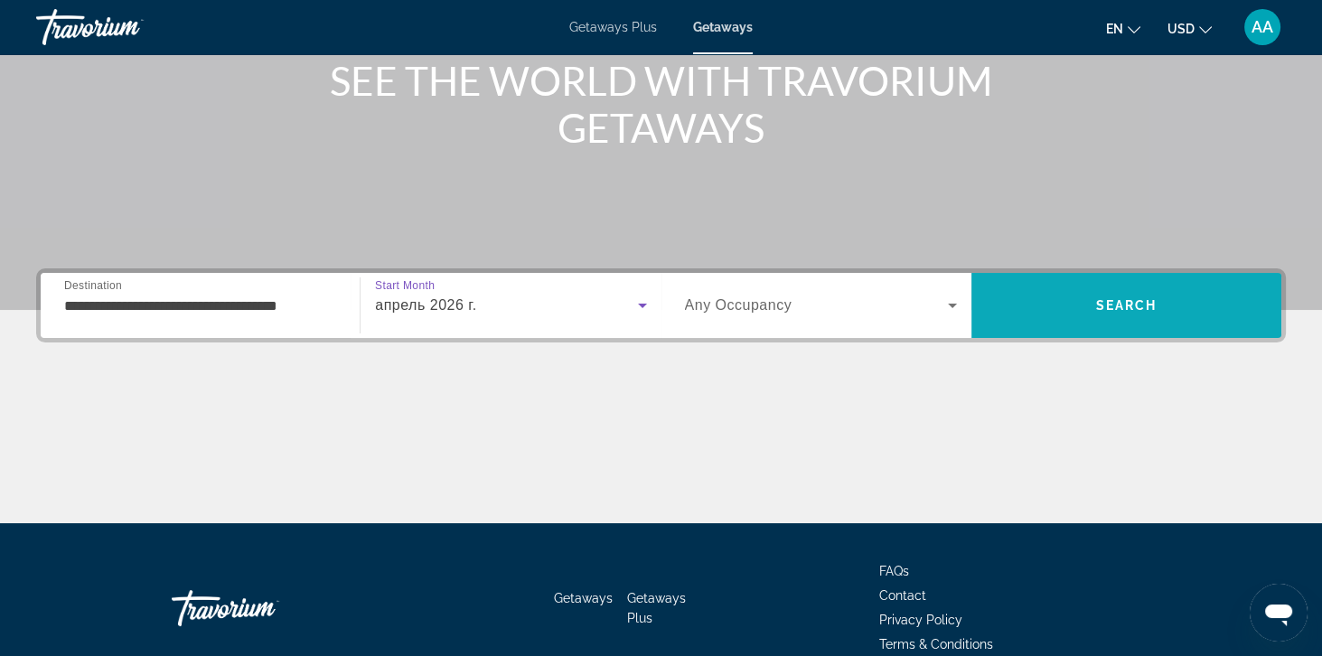
click at [1174, 295] on span "Search" at bounding box center [1126, 305] width 310 height 43
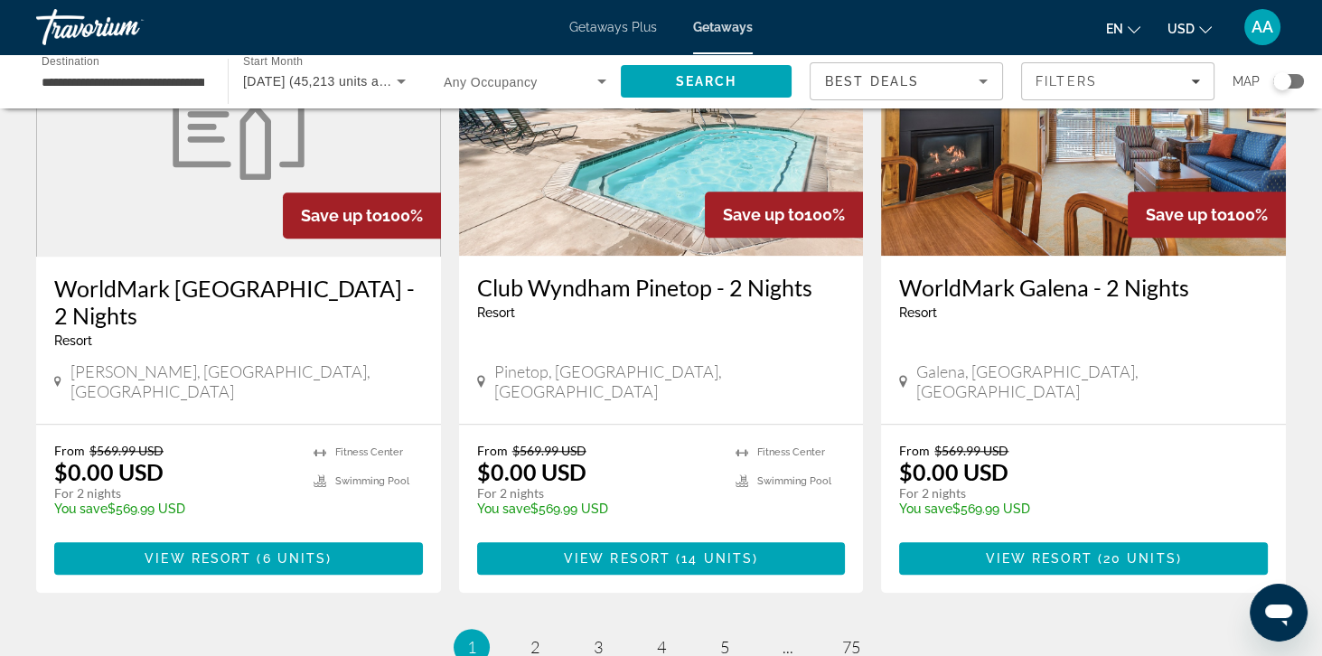
scroll to position [2188, 0]
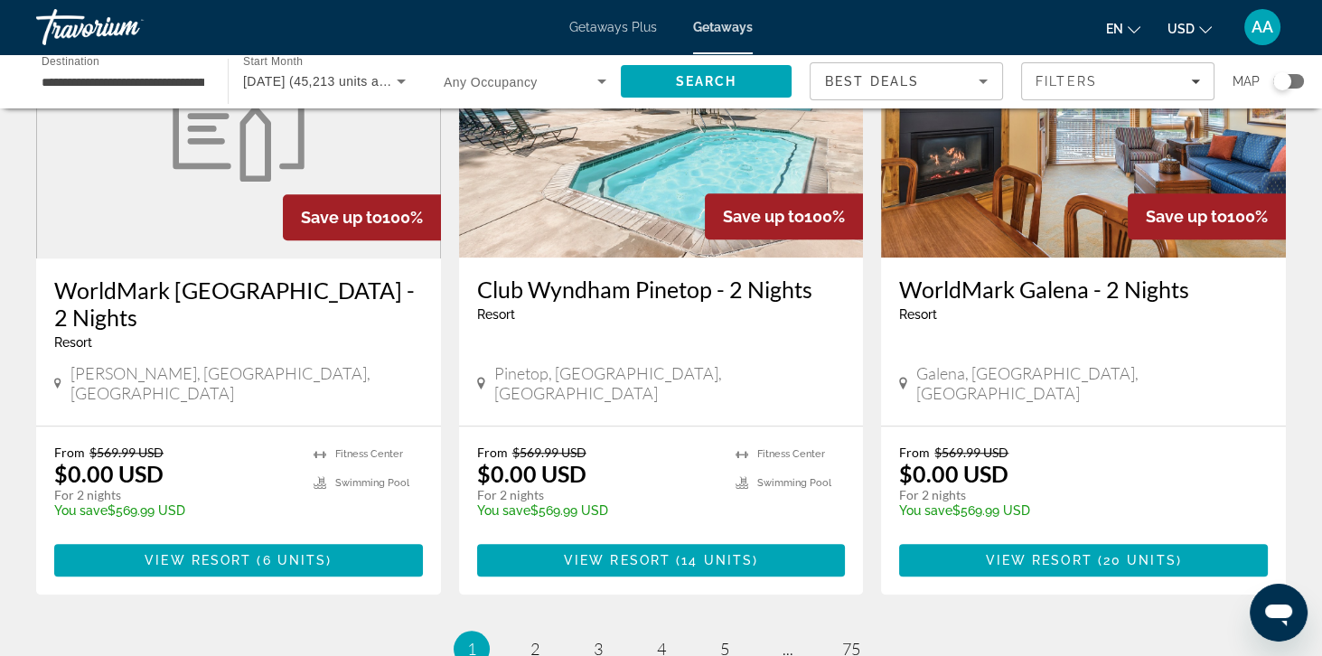
click at [735, 633] on link "page 5" at bounding box center [724, 649] width 32 height 32
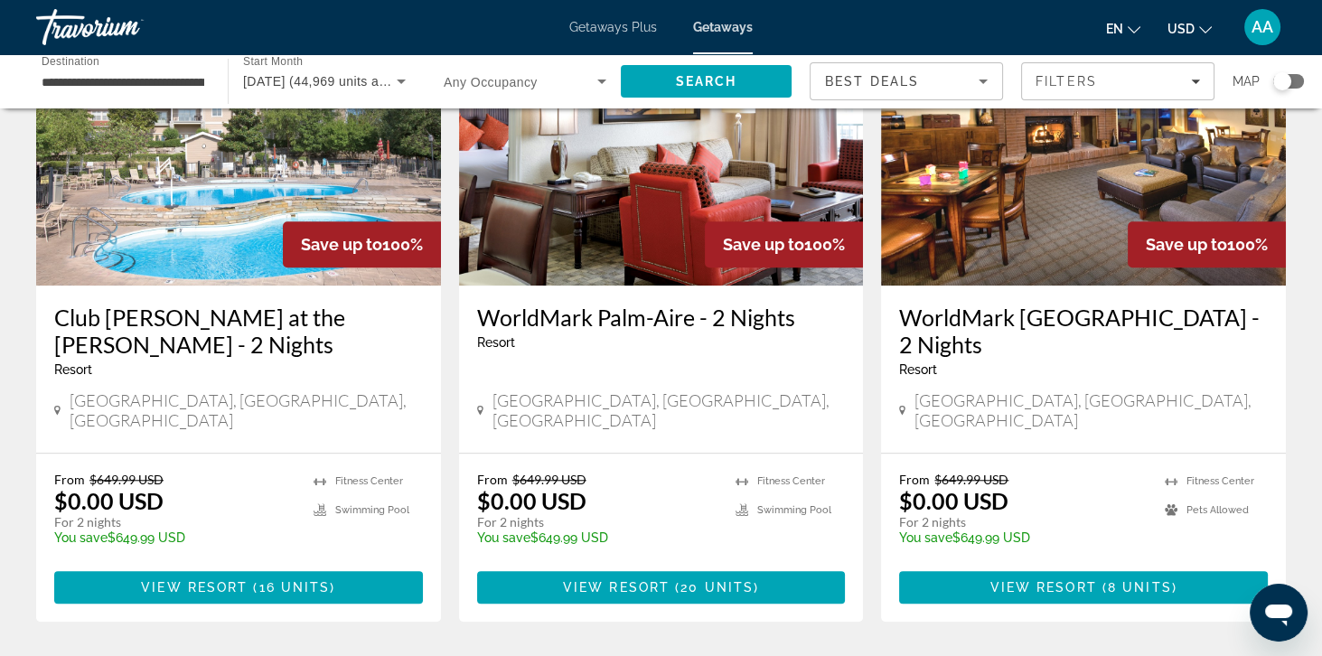
scroll to position [2128, 0]
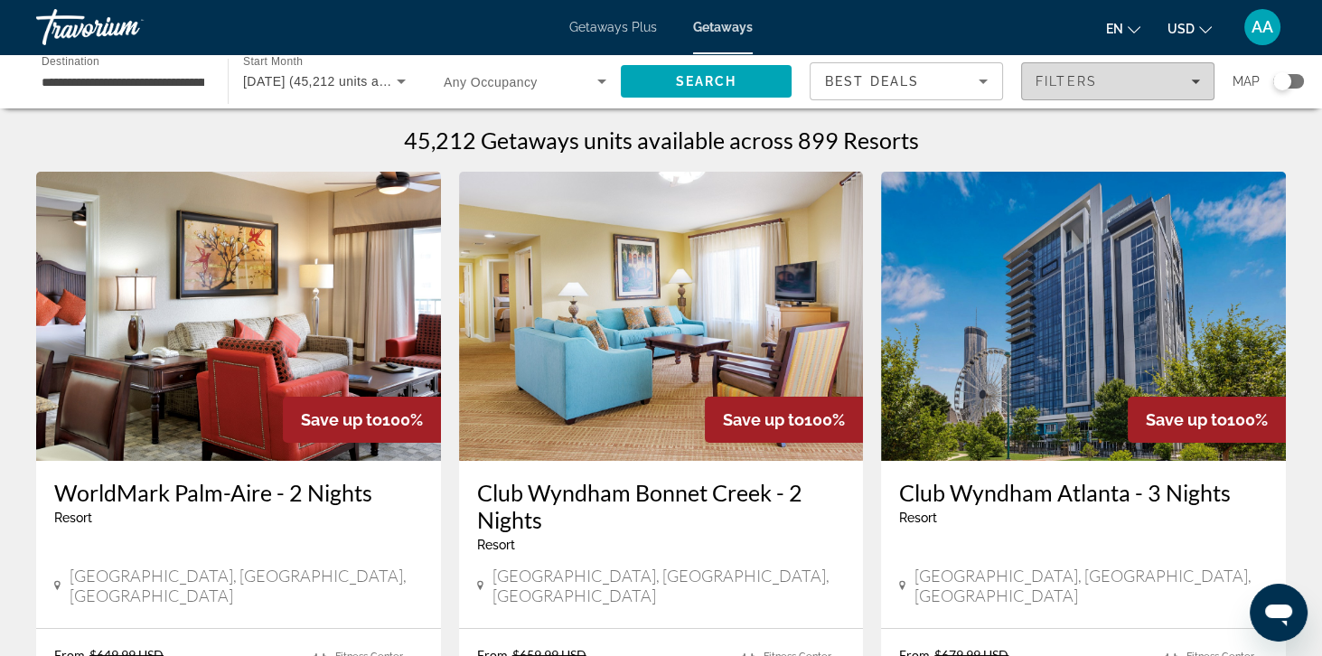
click at [1089, 82] on span "Filters" at bounding box center [1065, 81] width 61 height 14
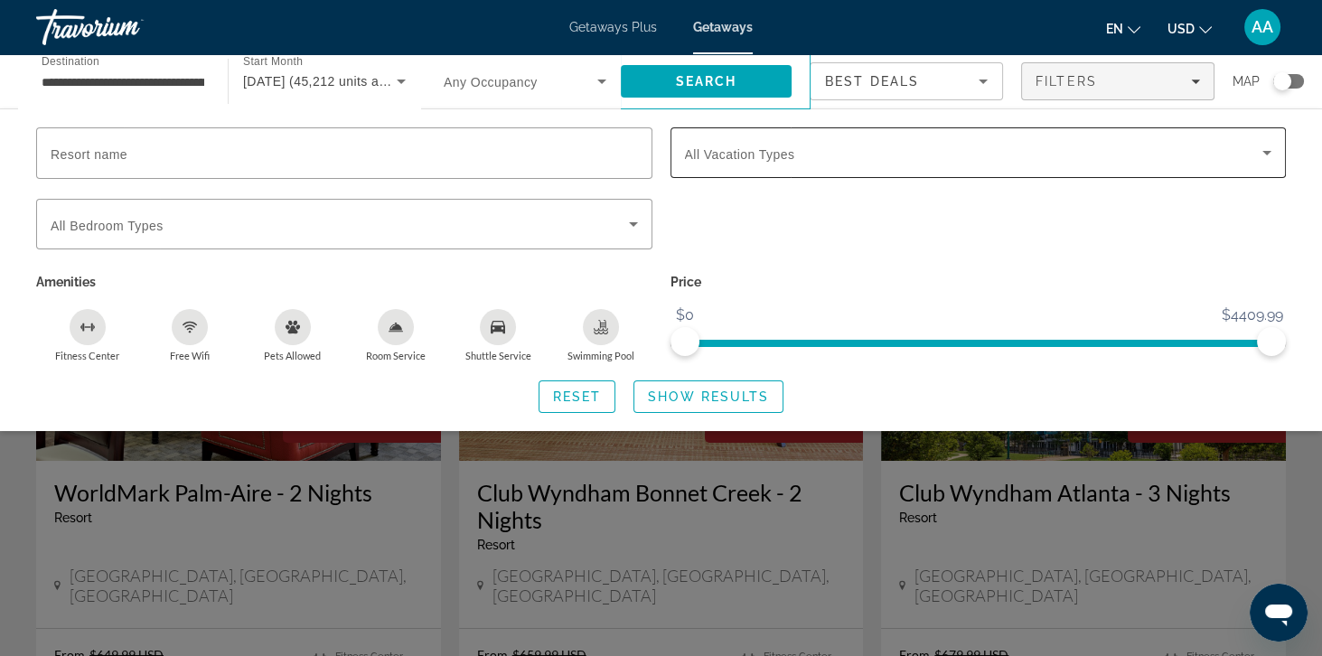
click at [708, 163] on span "Search widget" at bounding box center [974, 153] width 578 height 22
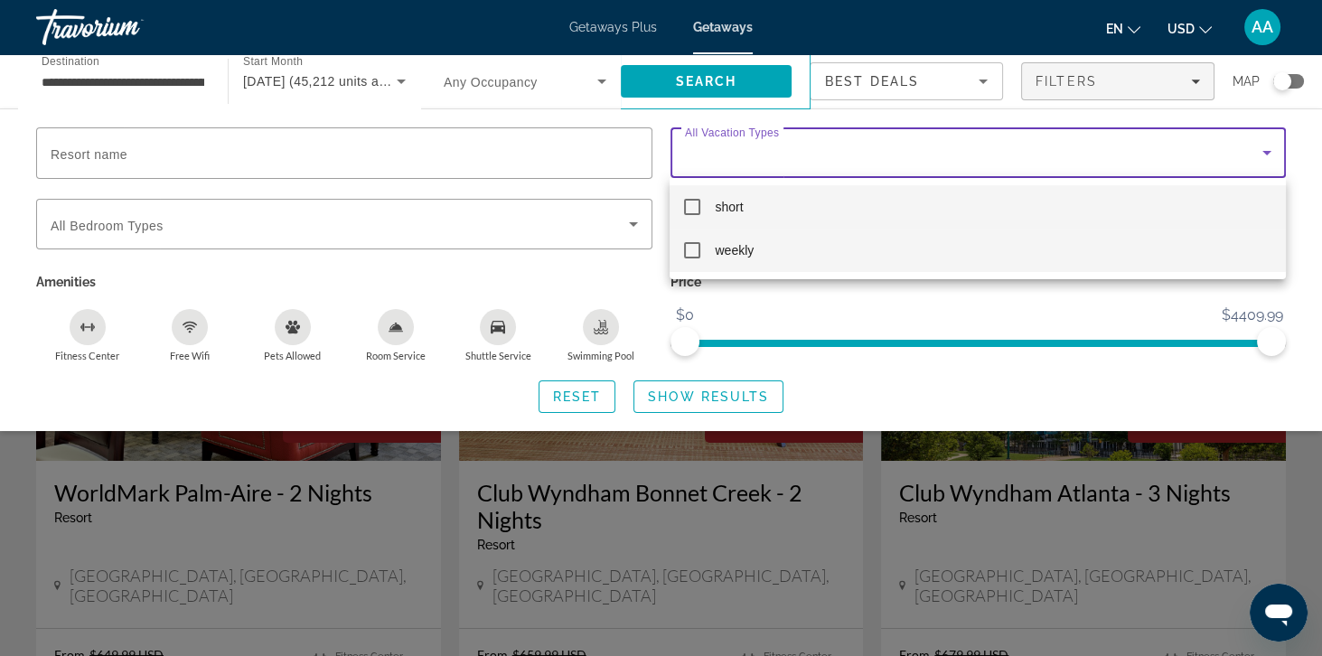
click at [708, 265] on mat-option "weekly" at bounding box center [976, 250] width 615 height 43
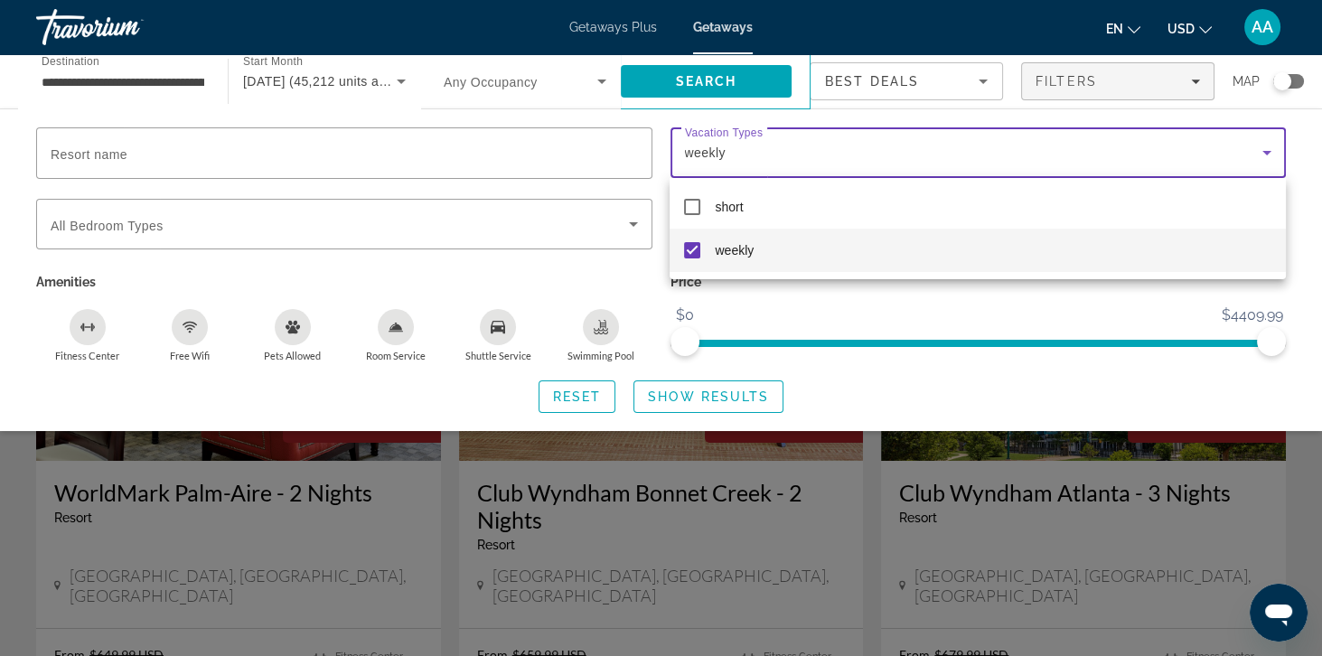
click at [659, 406] on div at bounding box center [661, 328] width 1322 height 656
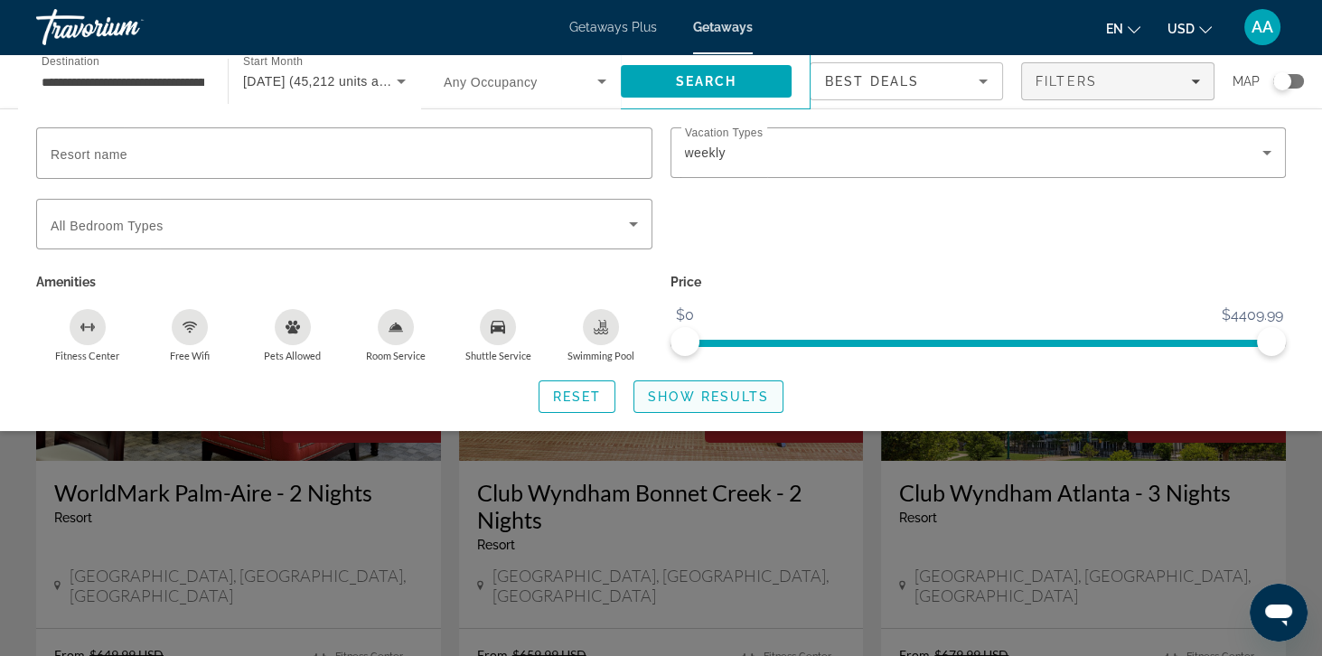
click at [699, 407] on span "Search widget" at bounding box center [708, 396] width 148 height 43
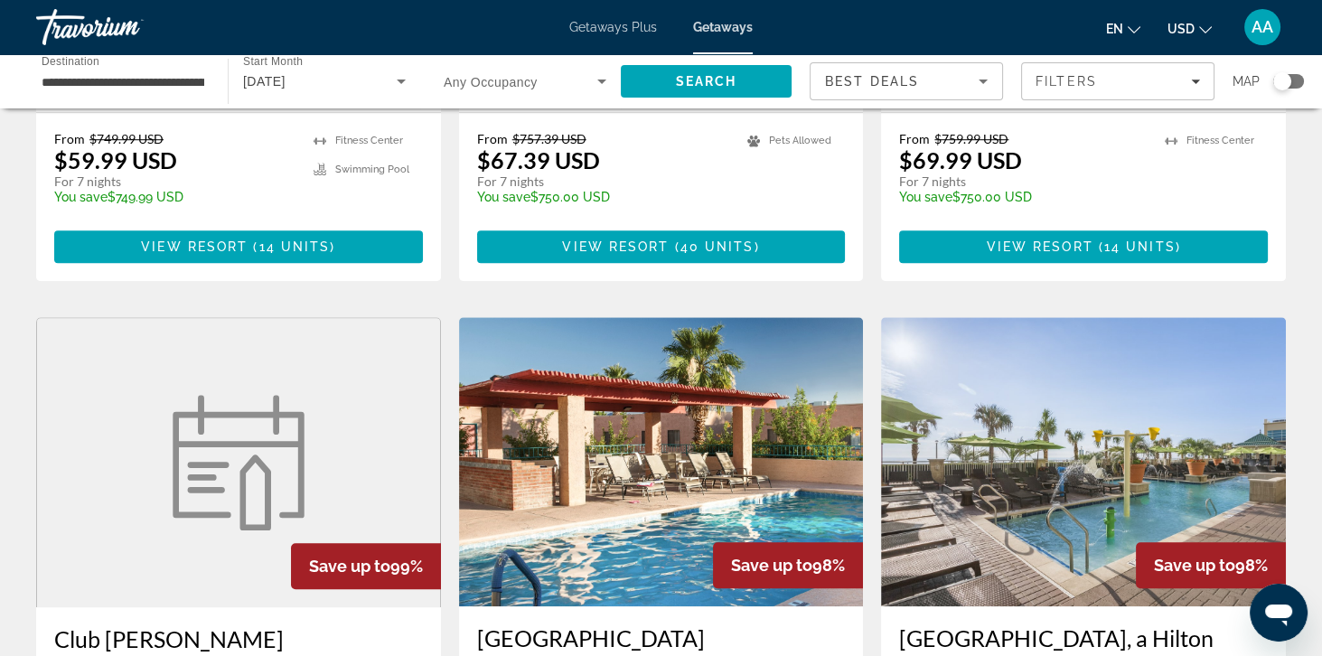
scroll to position [1813, 0]
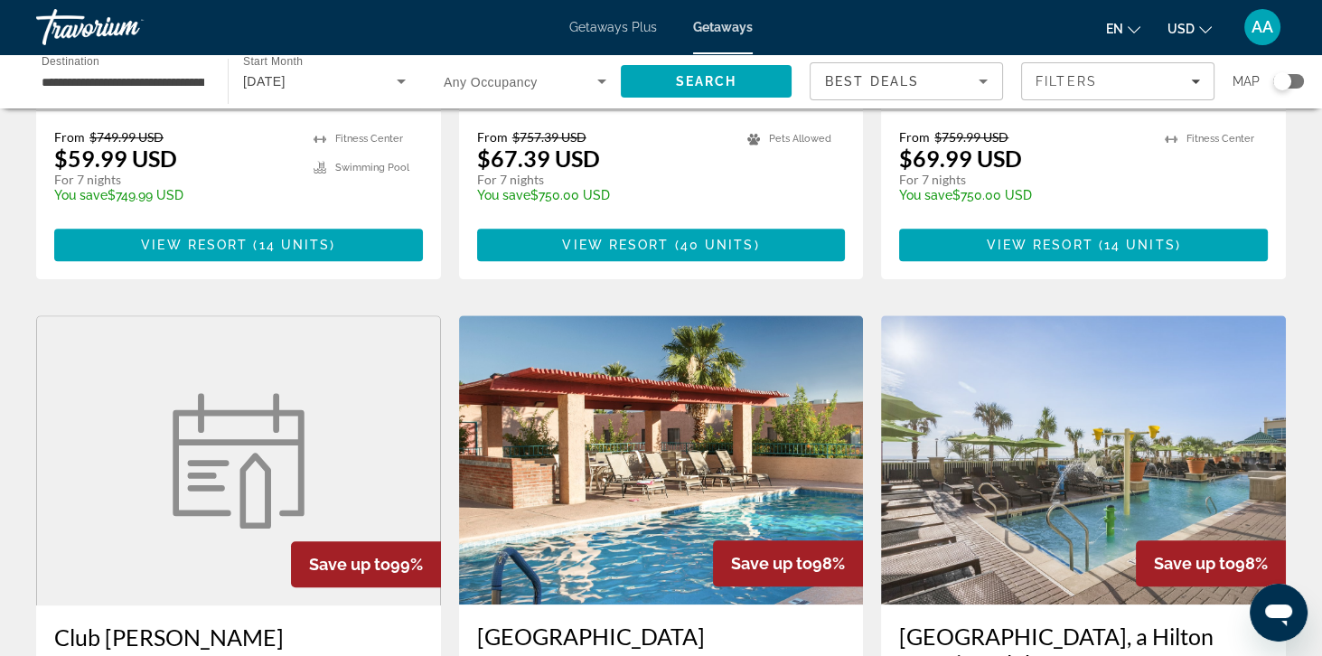
click at [1183, 432] on img "Main content" at bounding box center [1083, 459] width 405 height 289
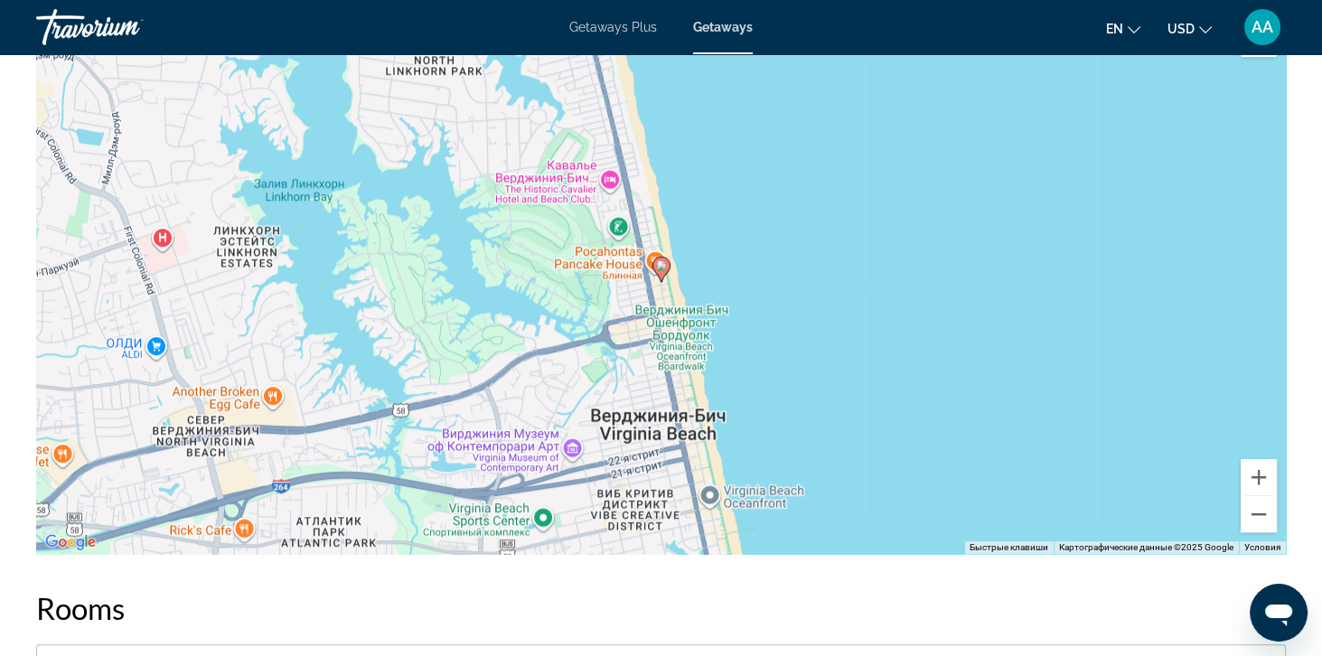
scroll to position [2027, 0]
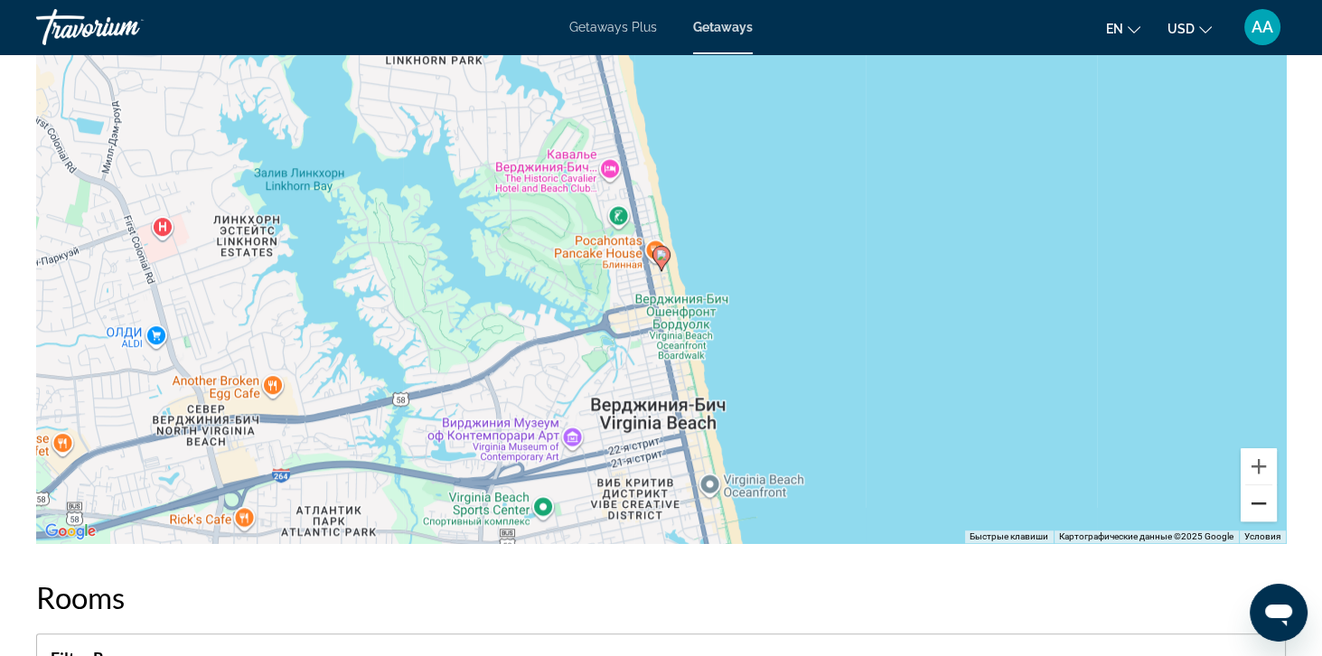
click at [1273, 510] on button "Уменьшить" at bounding box center [1258, 503] width 36 height 36
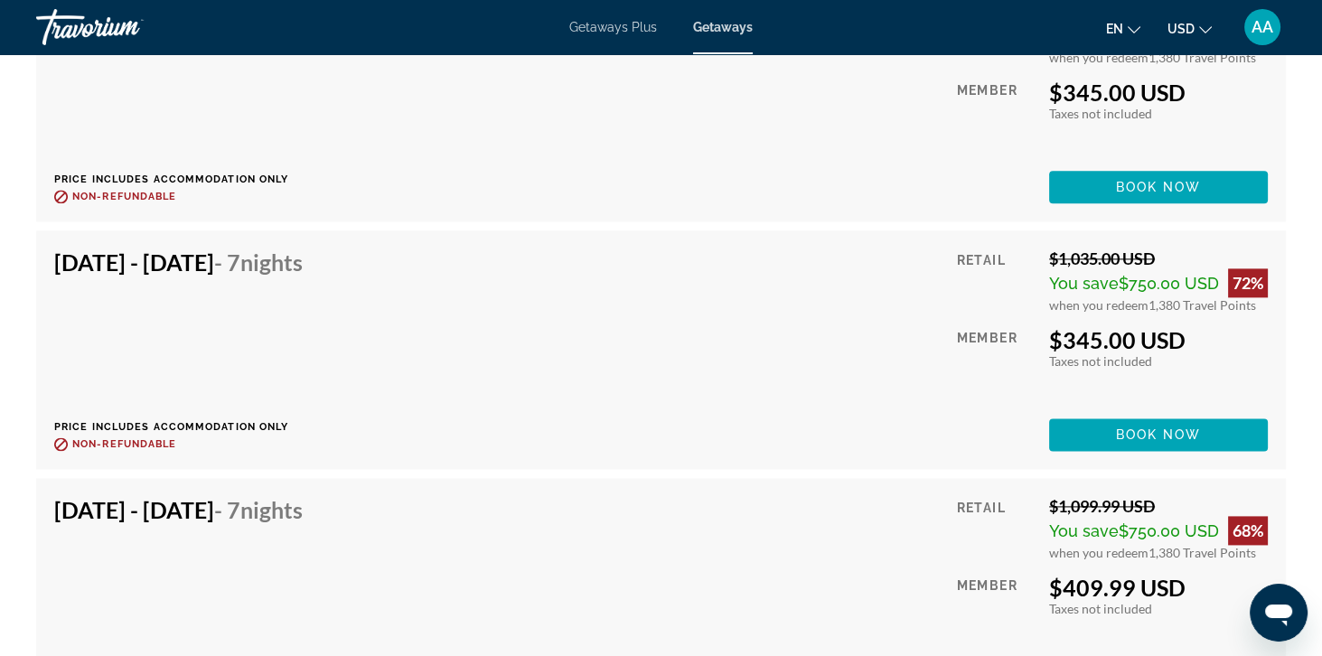
scroll to position [3241, 0]
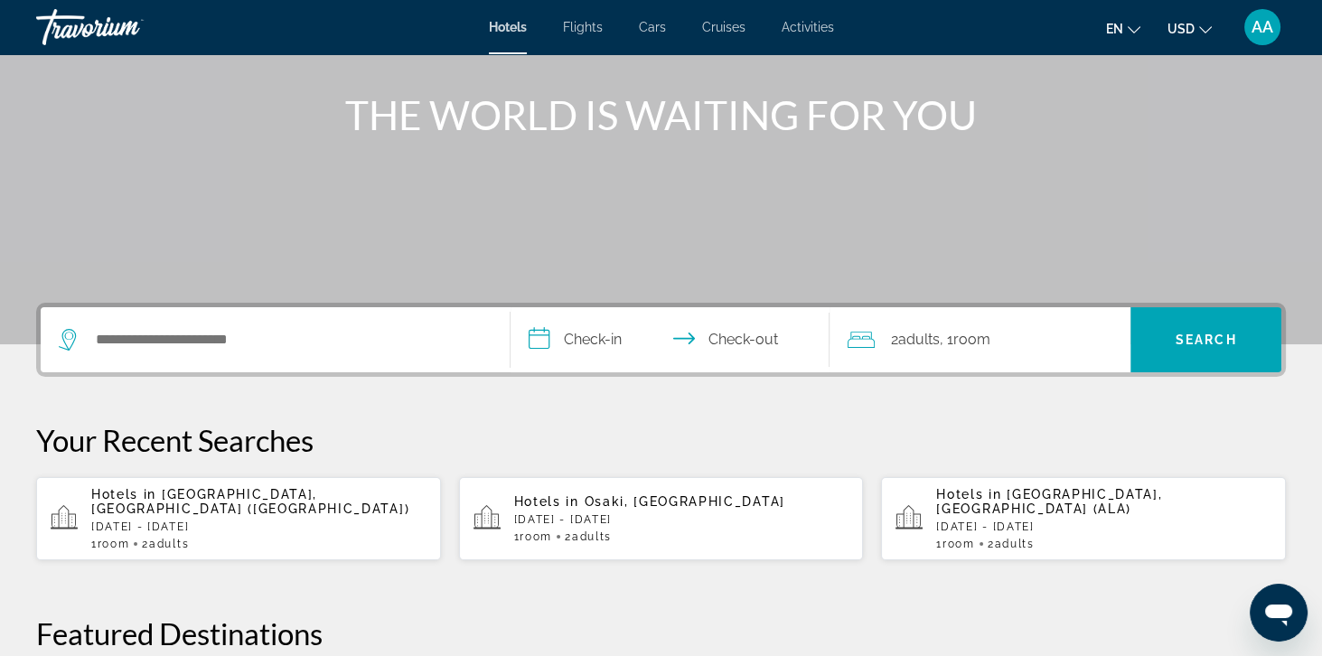
scroll to position [199, 0]
click at [529, 512] on p "[DATE] - [DATE]" at bounding box center [681, 518] width 335 height 13
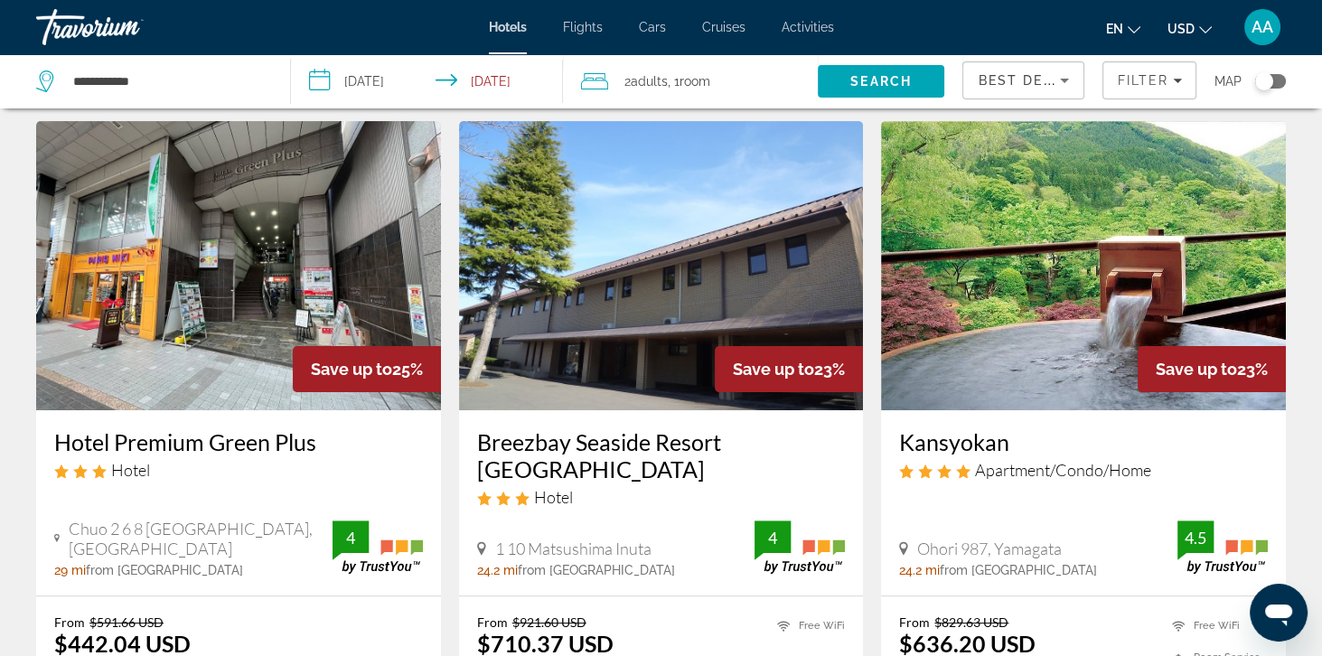
scroll to position [719, 0]
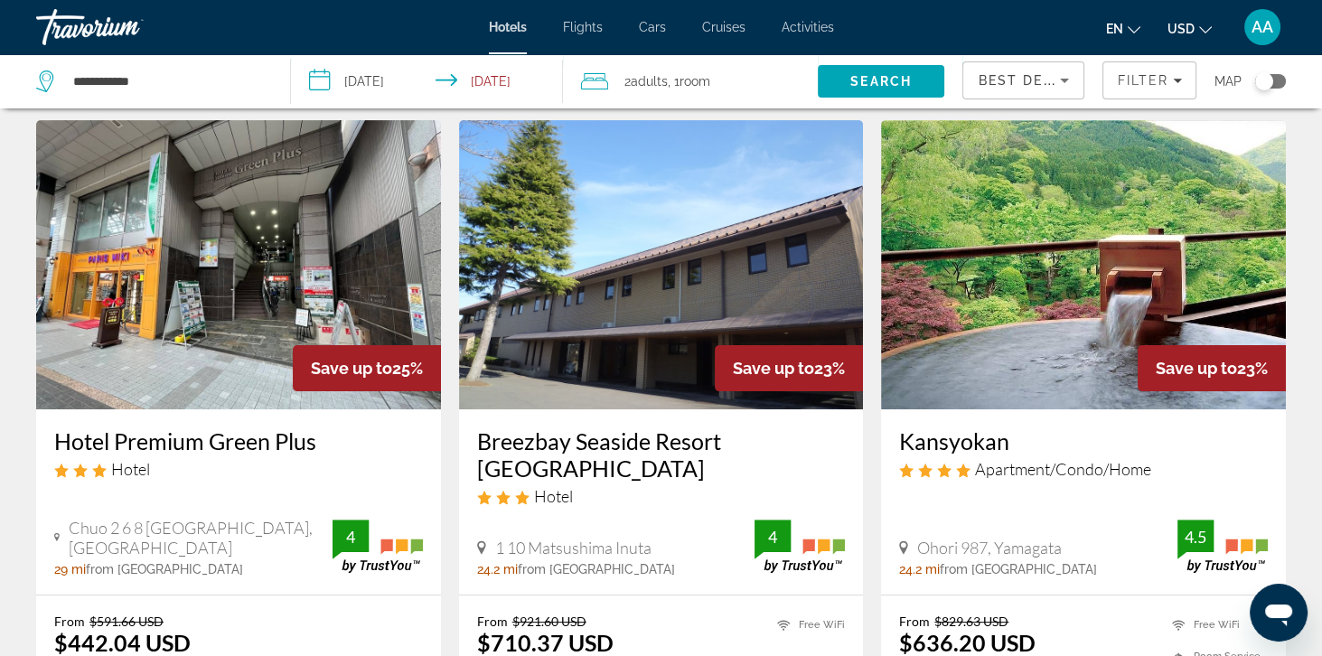
click at [942, 451] on h3 "Kansyokan" at bounding box center [1083, 440] width 369 height 27
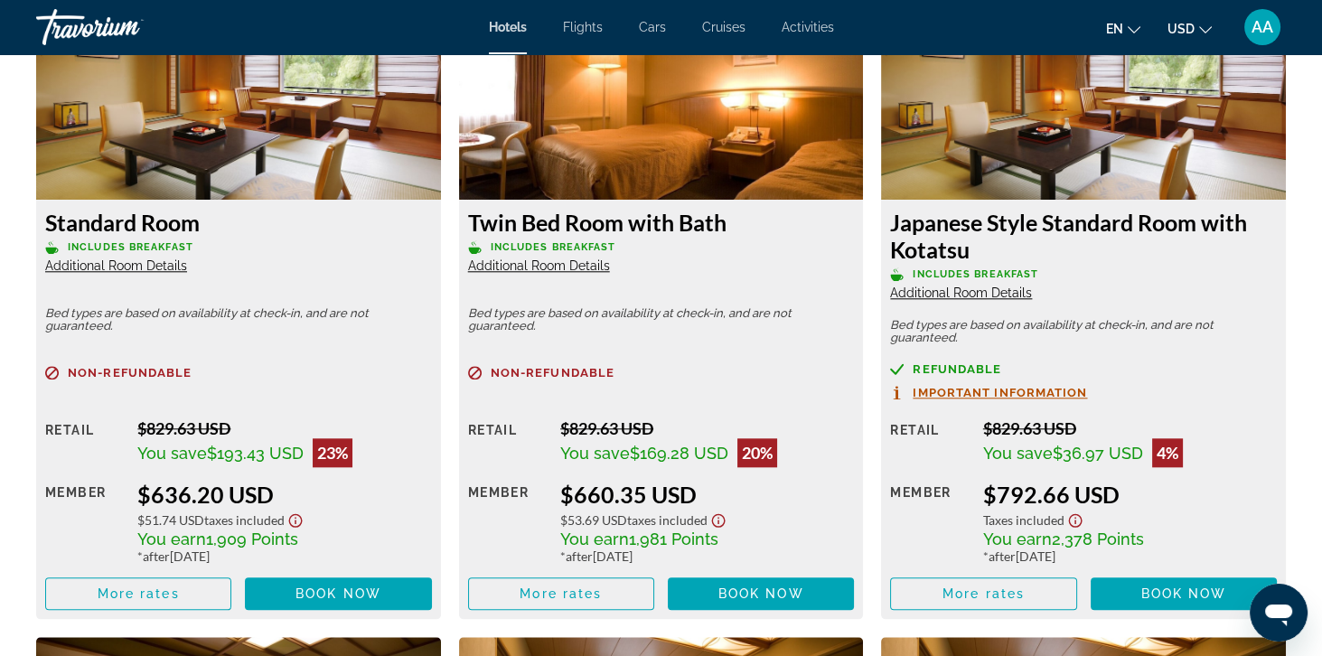
scroll to position [2552, 0]
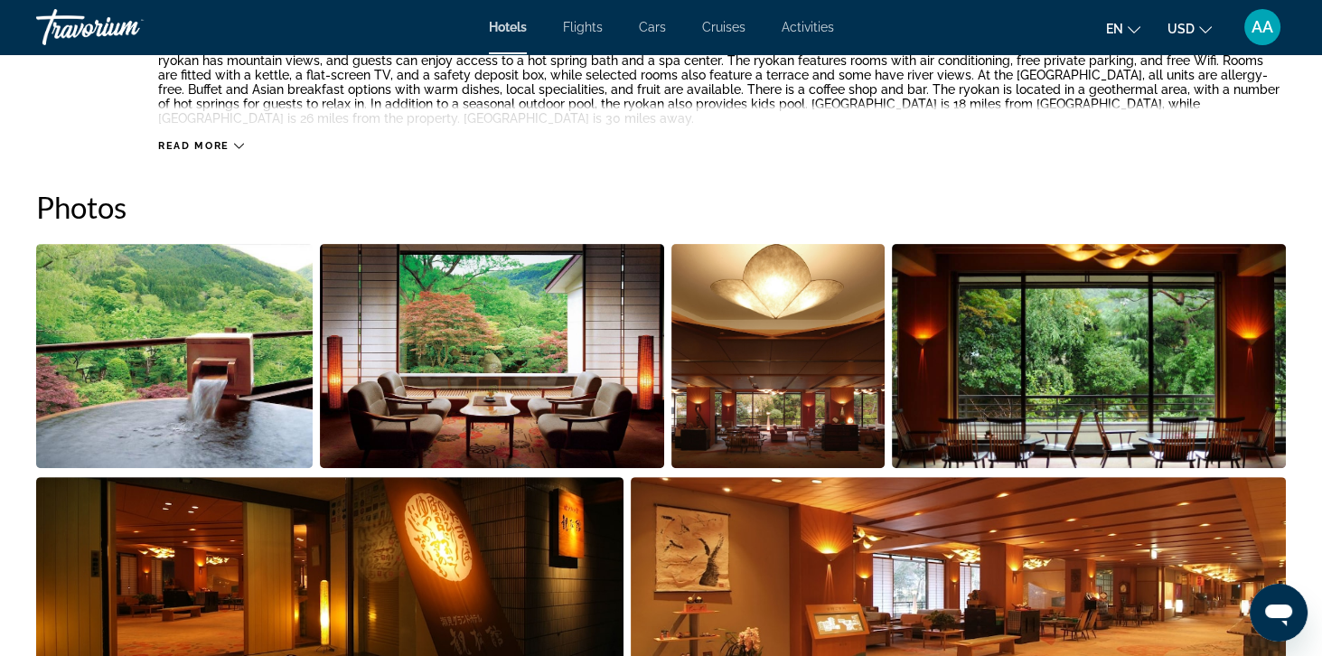
scroll to position [0, 0]
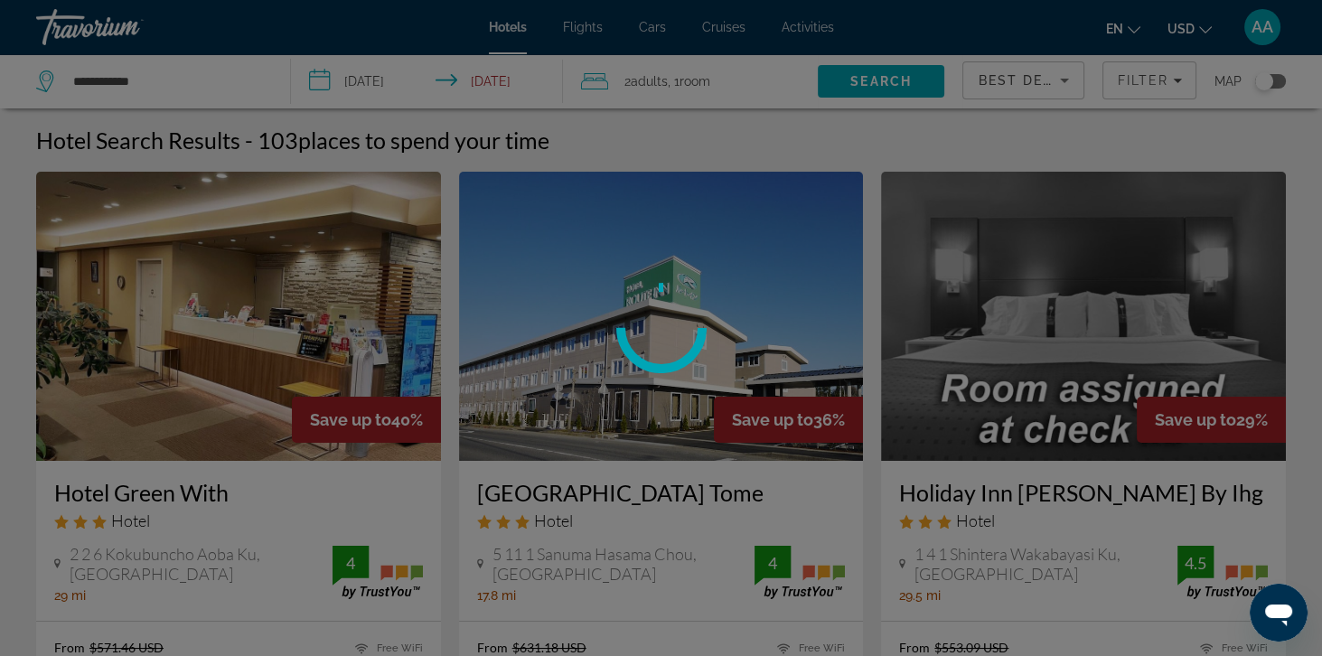
click at [173, 65] on div at bounding box center [661, 328] width 1322 height 656
click at [139, 91] on div at bounding box center [661, 328] width 1322 height 656
click at [155, 86] on div at bounding box center [661, 328] width 1322 height 656
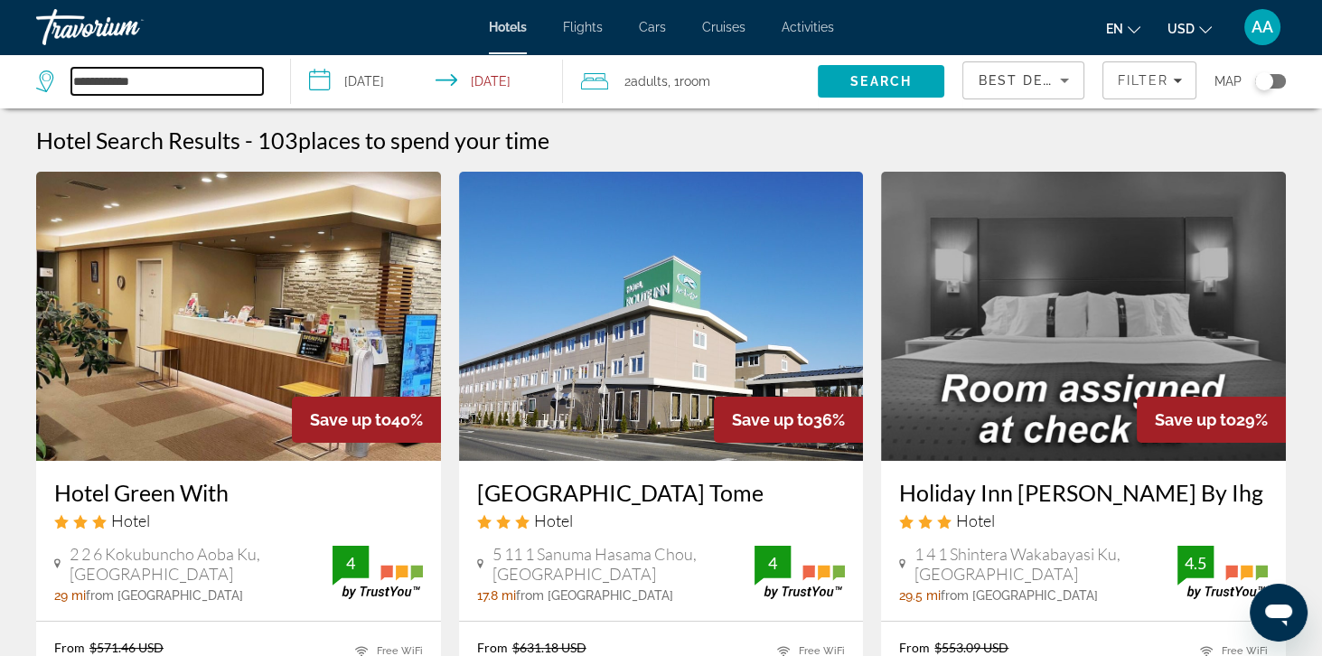
click at [173, 90] on input "**********" at bounding box center [167, 81] width 192 height 27
type input "**"
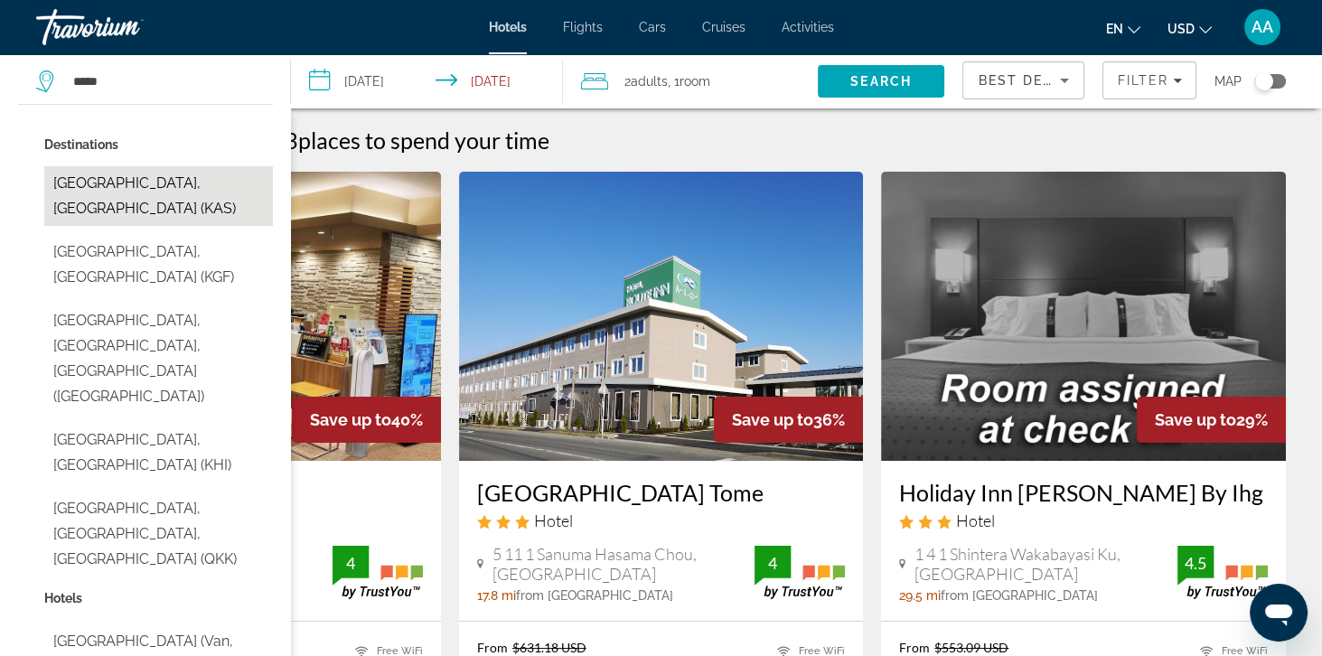
click at [87, 185] on button "Karasburg, Namibia (KAS)" at bounding box center [158, 196] width 229 height 60
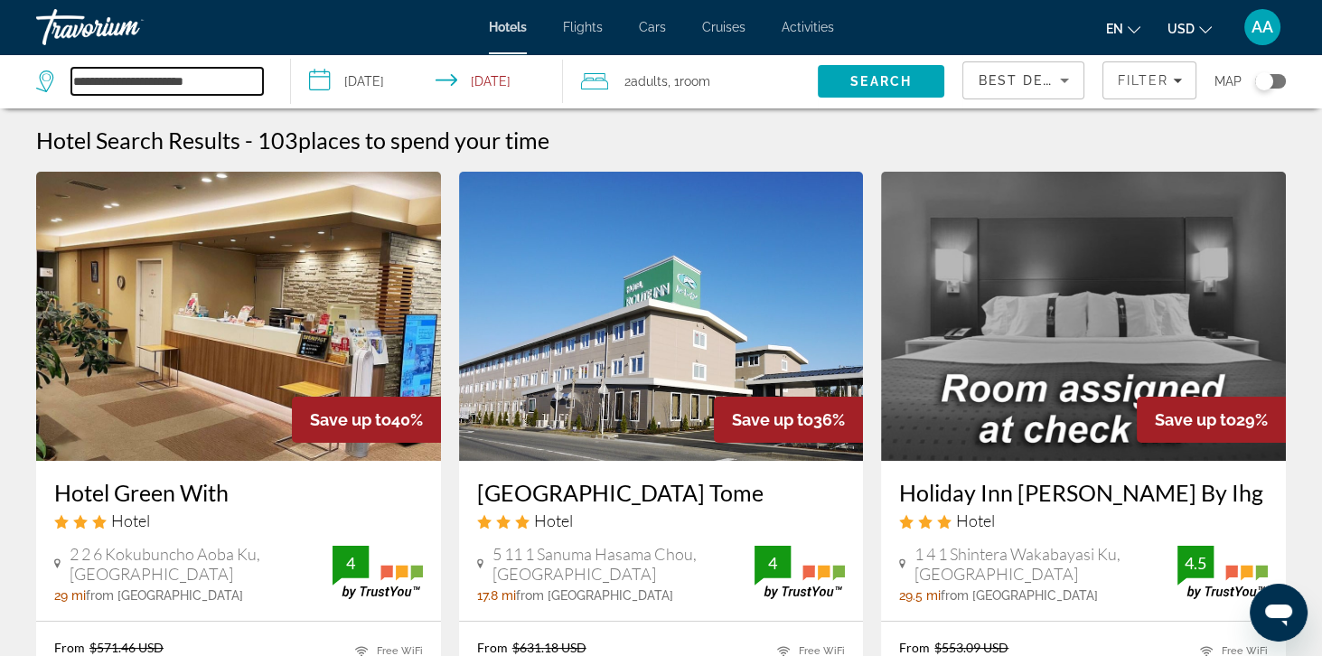
click at [106, 70] on input "**********" at bounding box center [167, 81] width 192 height 27
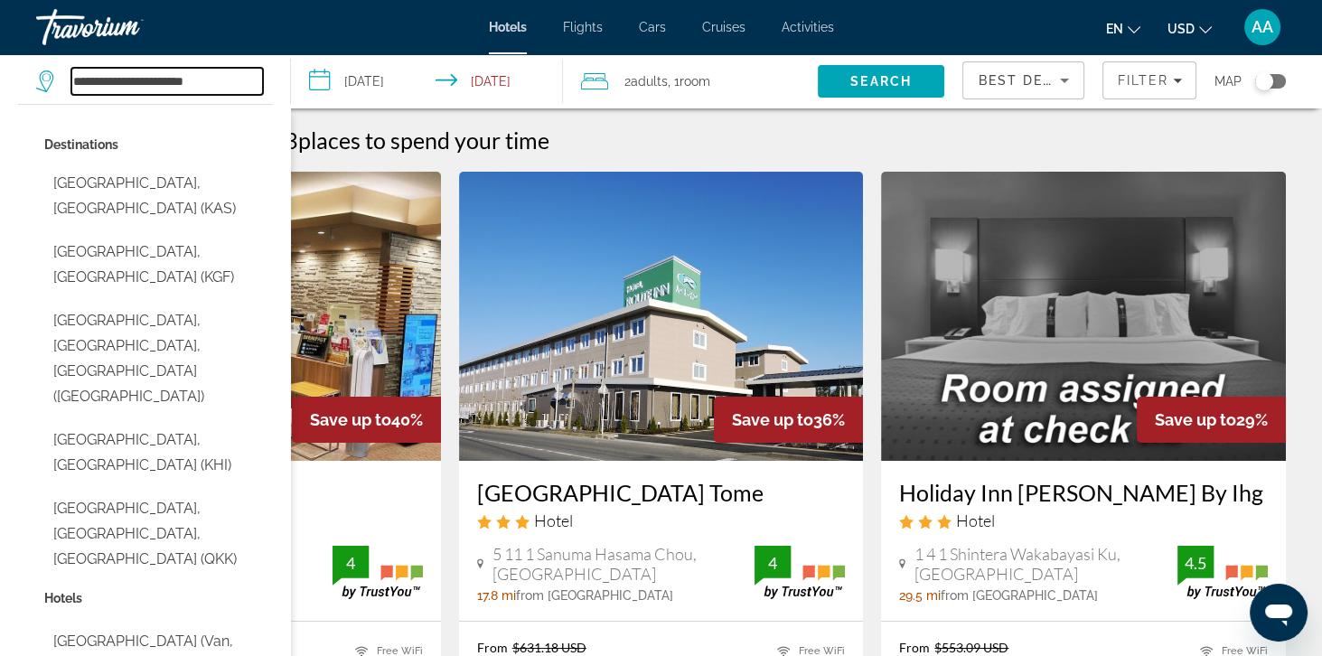
click at [247, 89] on input "**********" at bounding box center [167, 81] width 192 height 27
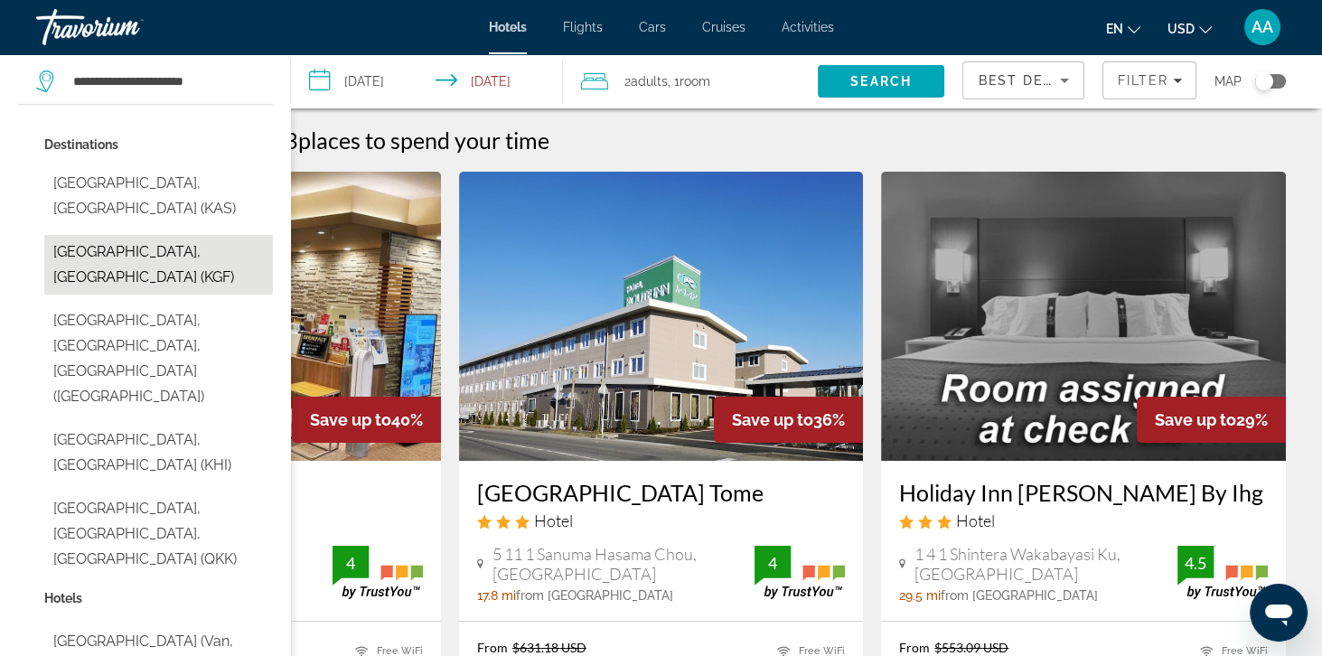
click at [143, 237] on button "[GEOGRAPHIC_DATA], [GEOGRAPHIC_DATA] (KGF)" at bounding box center [158, 265] width 229 height 60
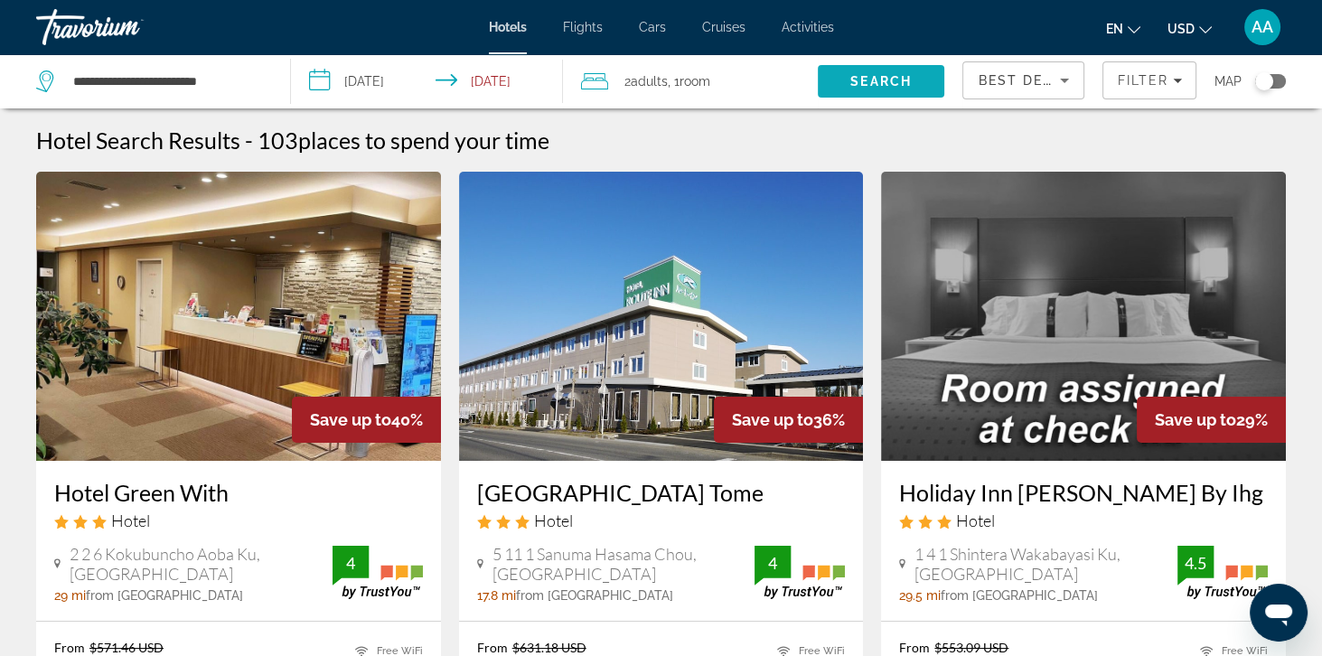
click at [869, 88] on span "Search" at bounding box center [880, 81] width 61 height 14
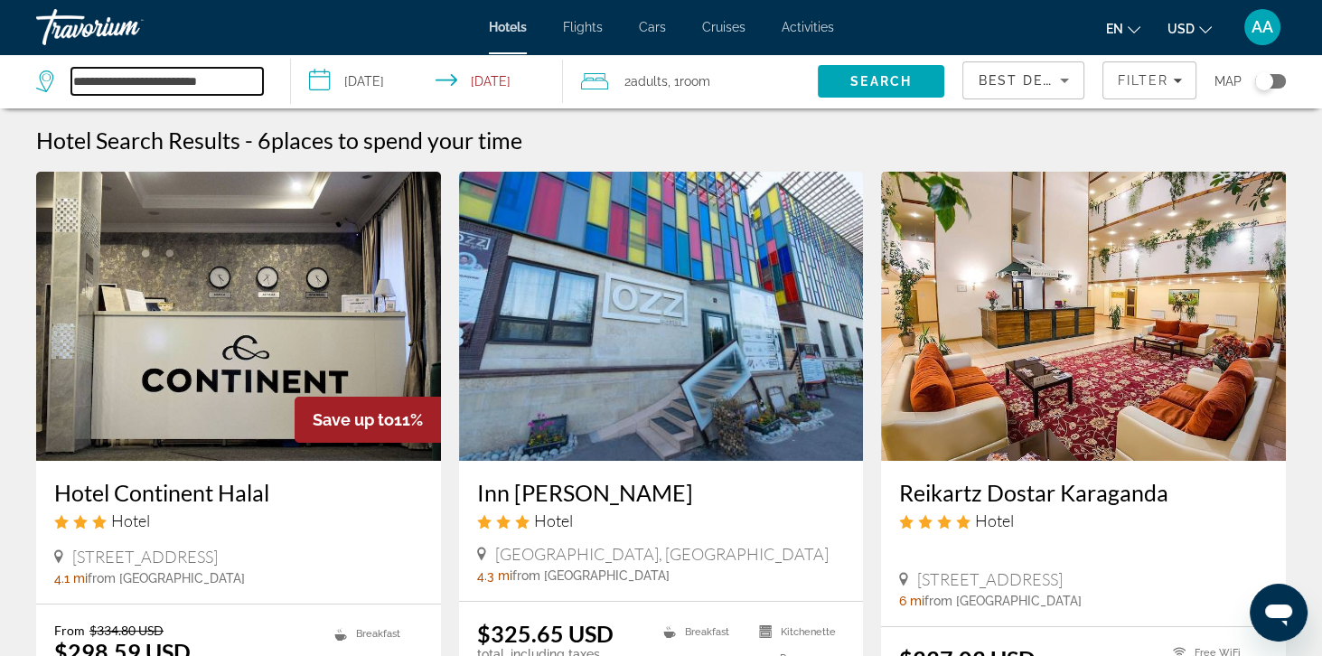
click at [254, 74] on input "**********" at bounding box center [167, 81] width 192 height 27
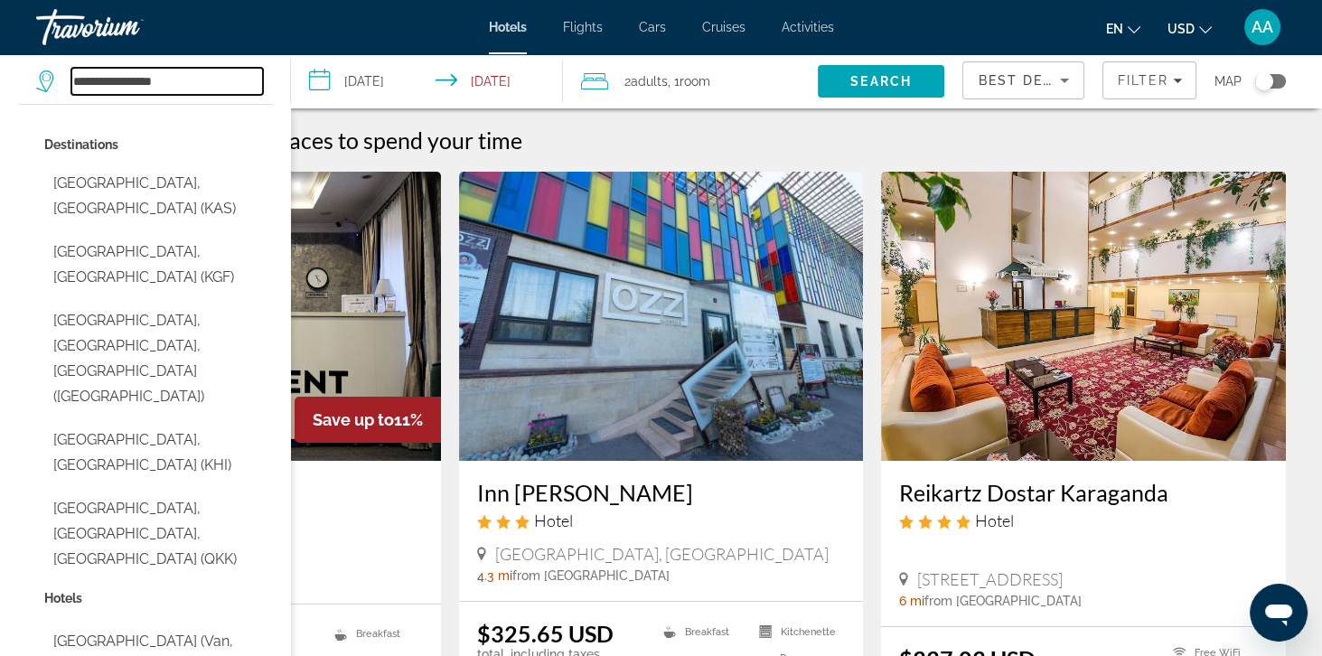
type input "**********"
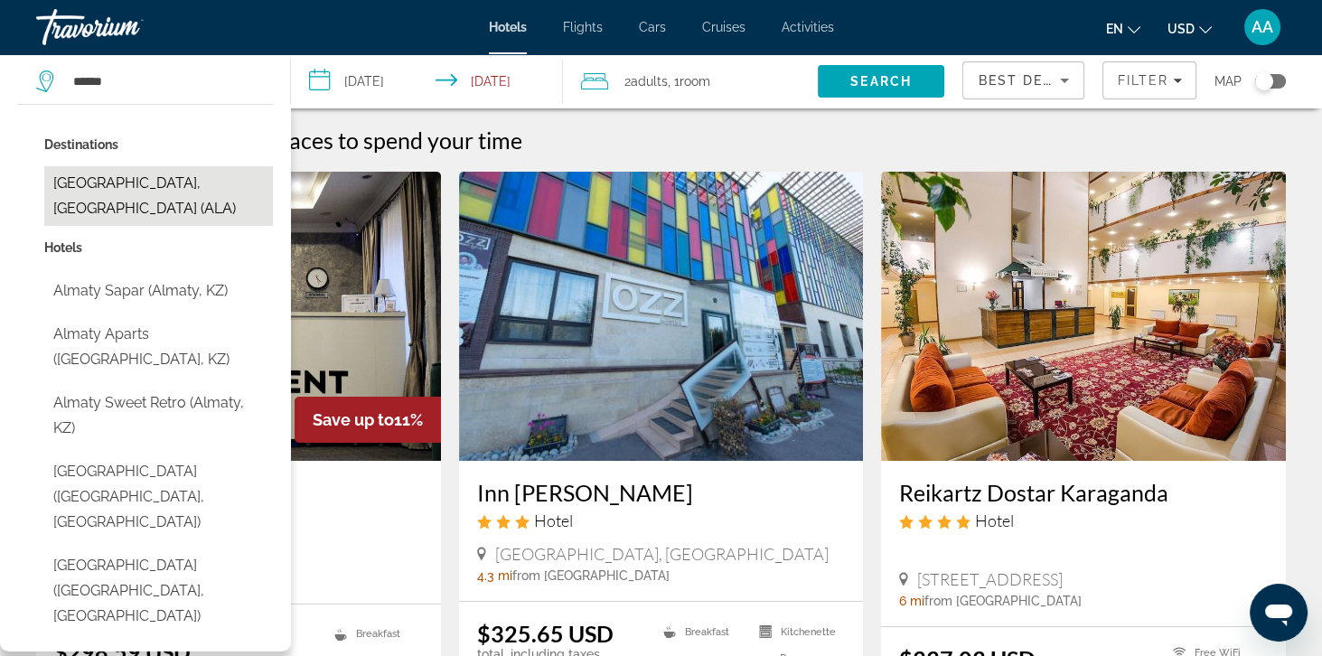
click at [109, 182] on button "[GEOGRAPHIC_DATA], [GEOGRAPHIC_DATA] (ALA)" at bounding box center [158, 196] width 229 height 60
type input "**********"
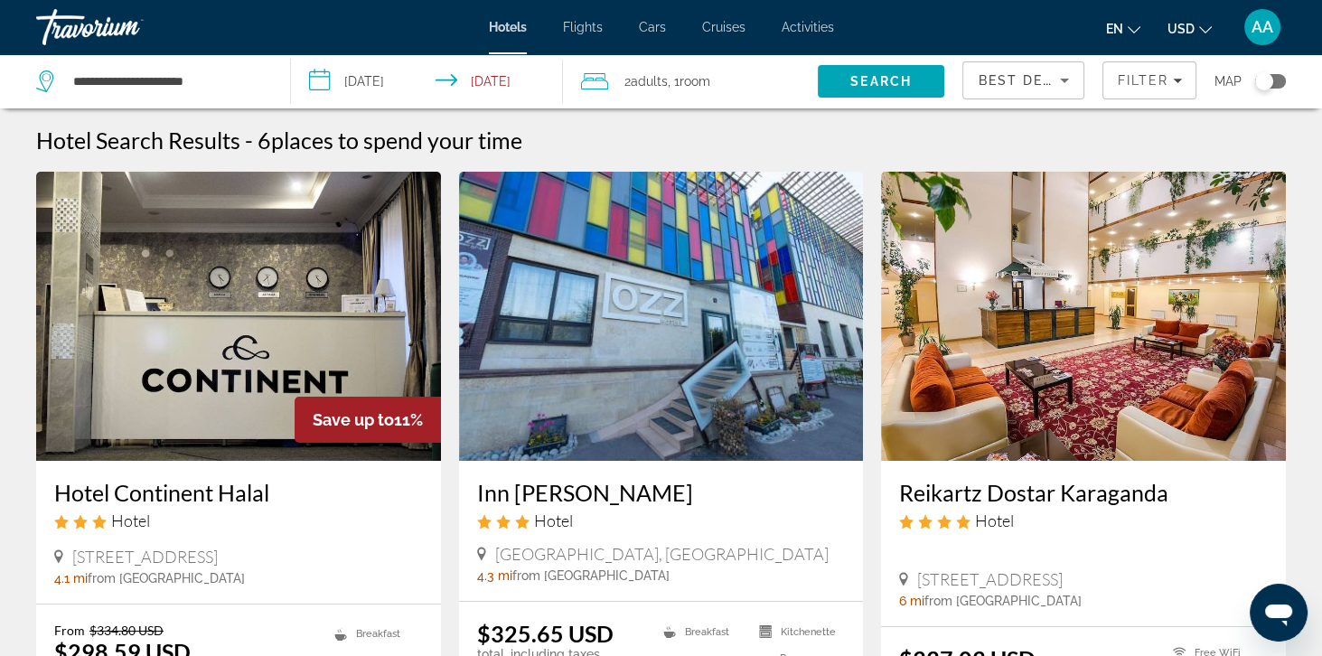
click at [351, 81] on input "**********" at bounding box center [431, 84] width 280 height 60
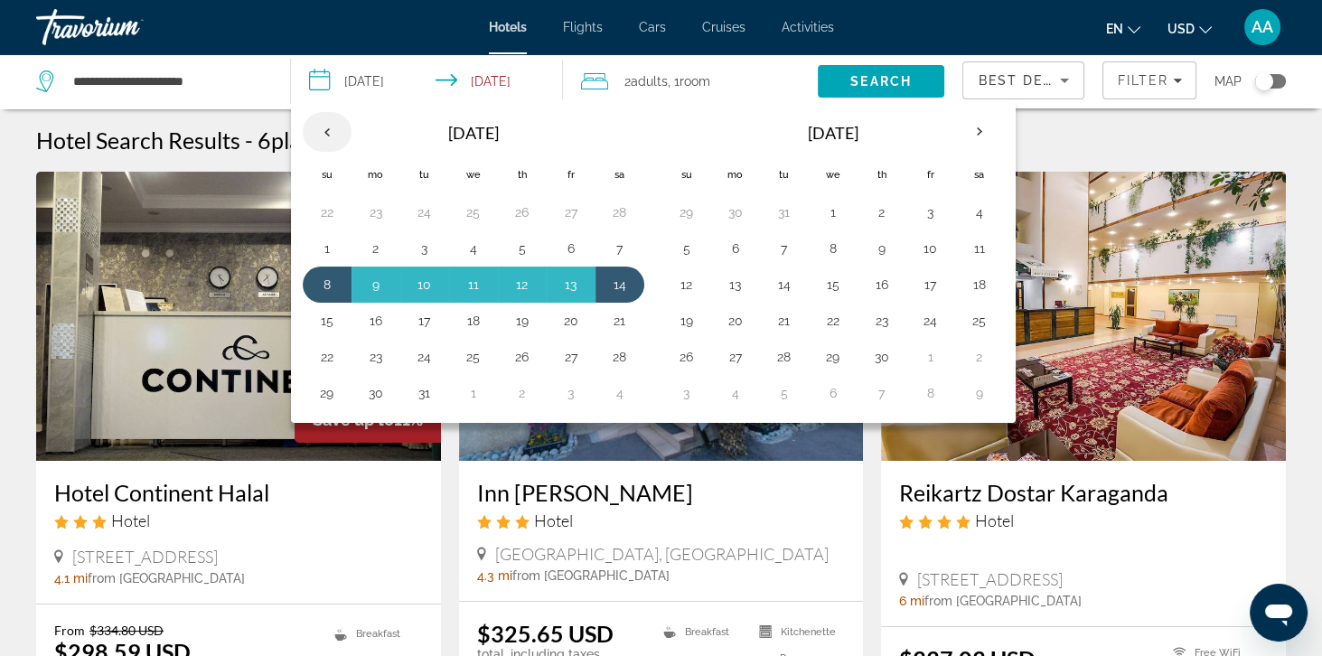
click at [314, 130] on th "Previous month" at bounding box center [327, 132] width 49 height 40
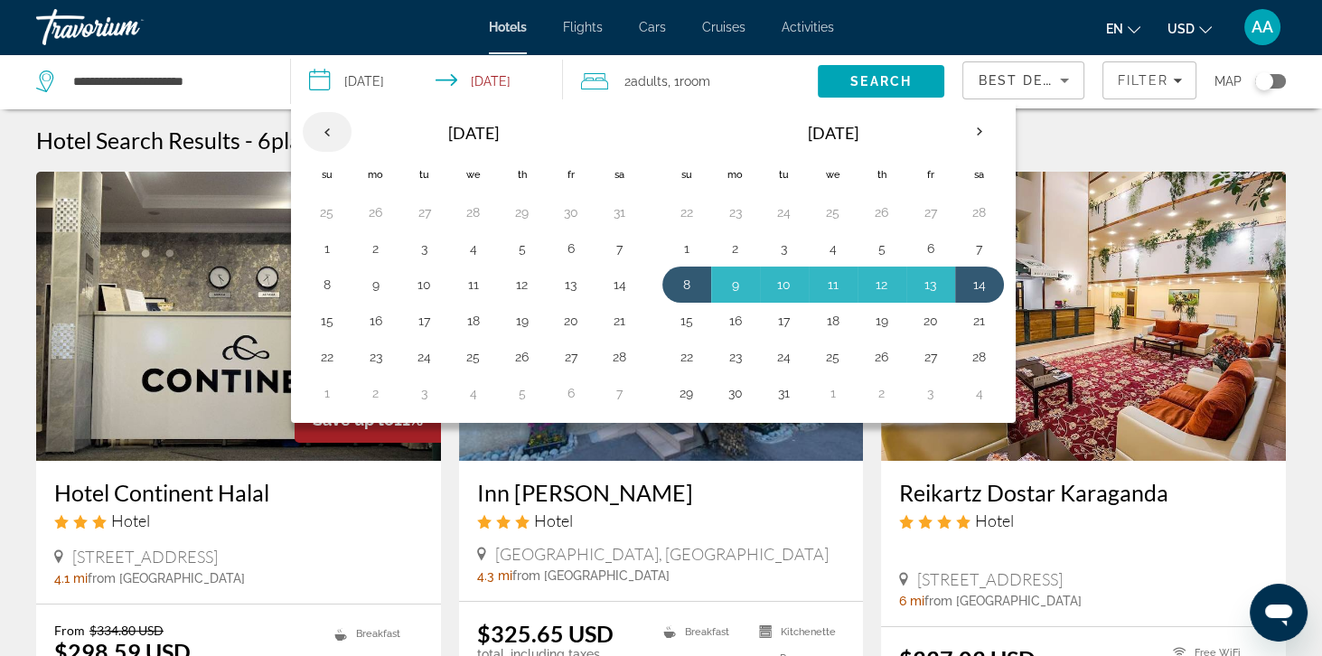
click at [314, 130] on th "Previous month" at bounding box center [327, 132] width 49 height 40
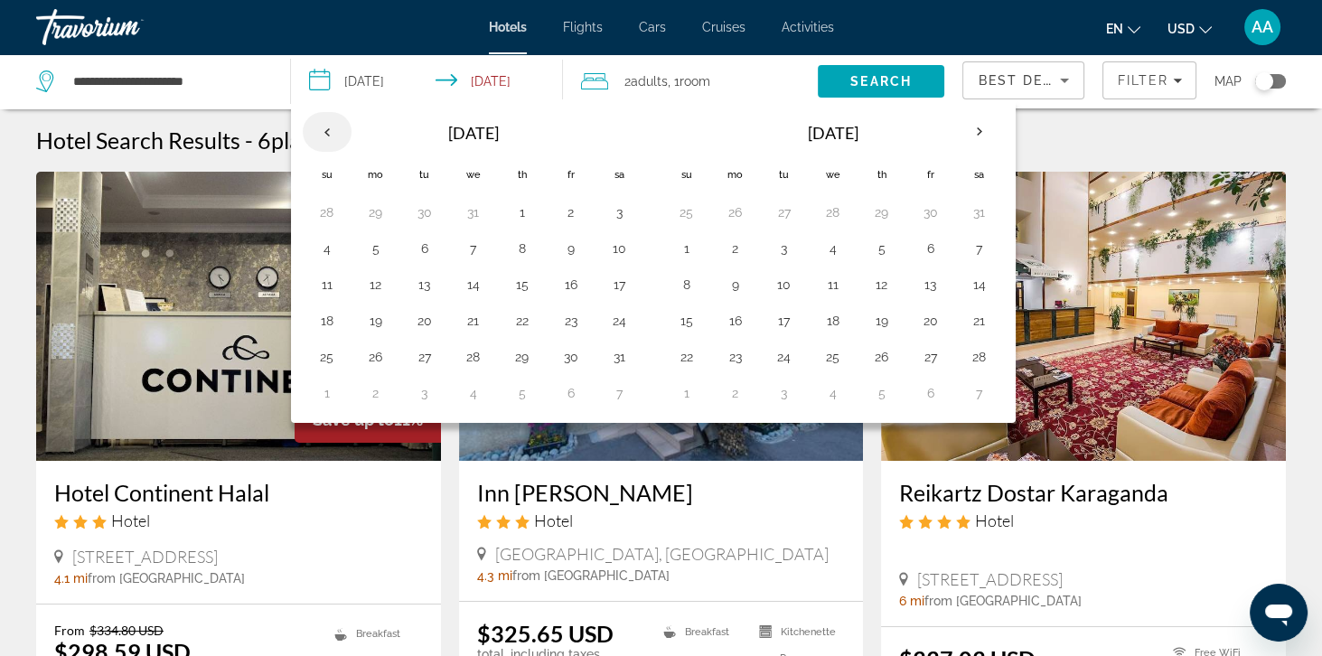
click at [323, 126] on th "Previous month" at bounding box center [327, 132] width 49 height 40
click at [565, 318] on button "26" at bounding box center [571, 320] width 29 height 25
click at [869, 220] on button "1" at bounding box center [881, 212] width 29 height 25
type input "**********"
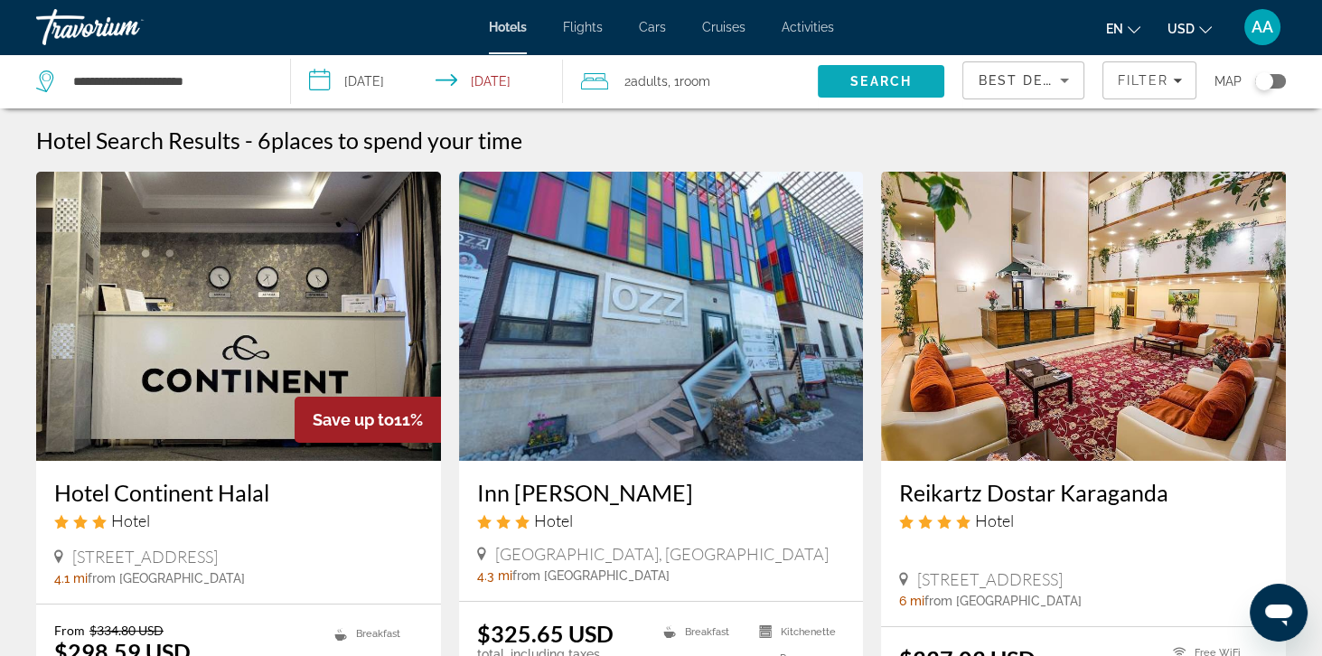
click at [889, 95] on span "Search" at bounding box center [881, 81] width 127 height 43
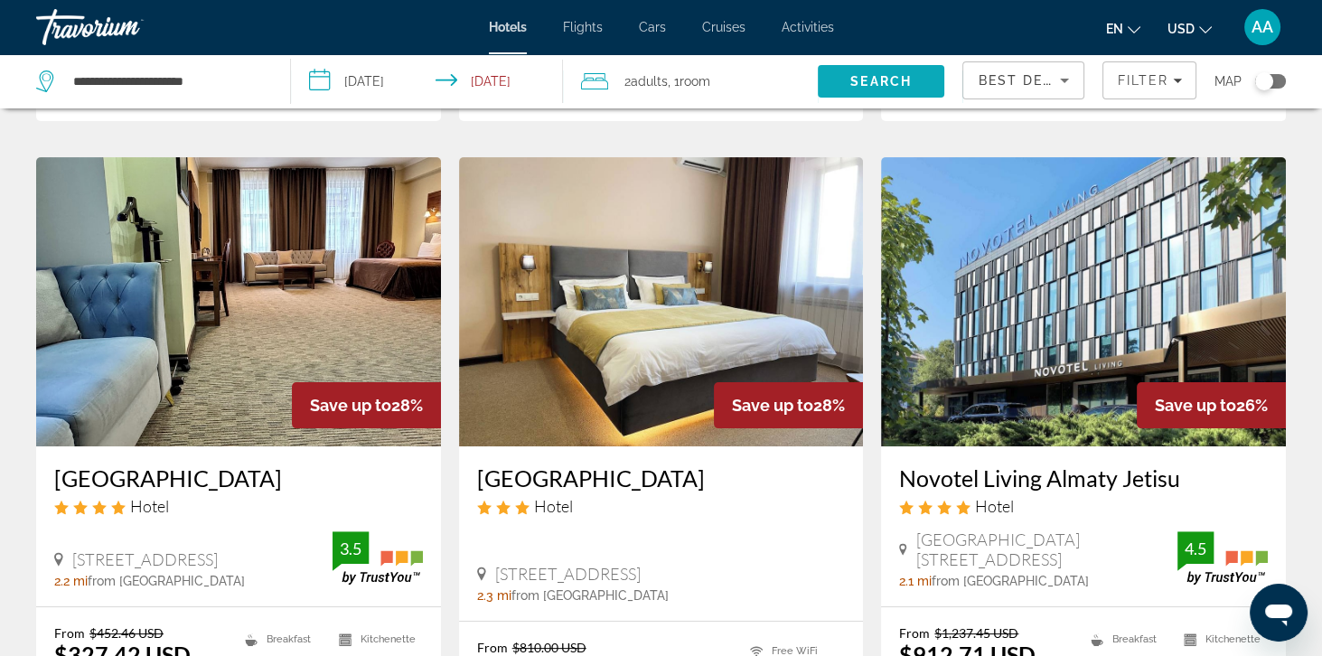
scroll to position [679, 0]
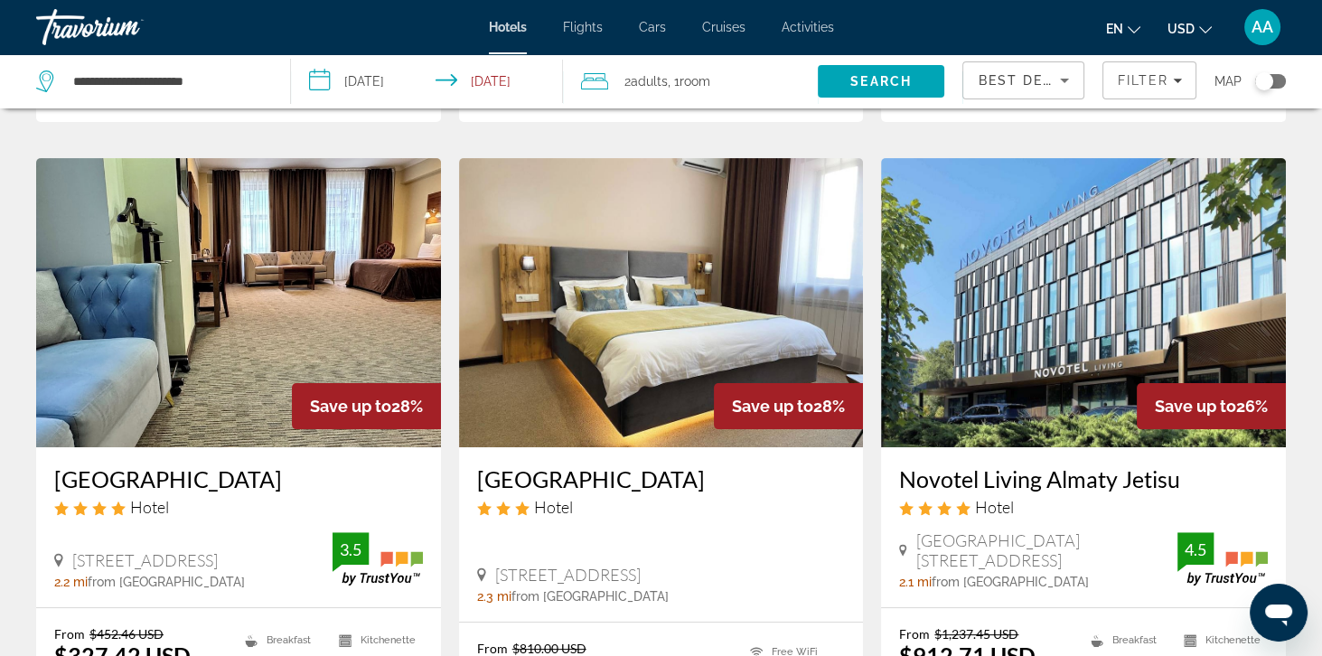
click at [1142, 344] on img "Main content" at bounding box center [1083, 302] width 405 height 289
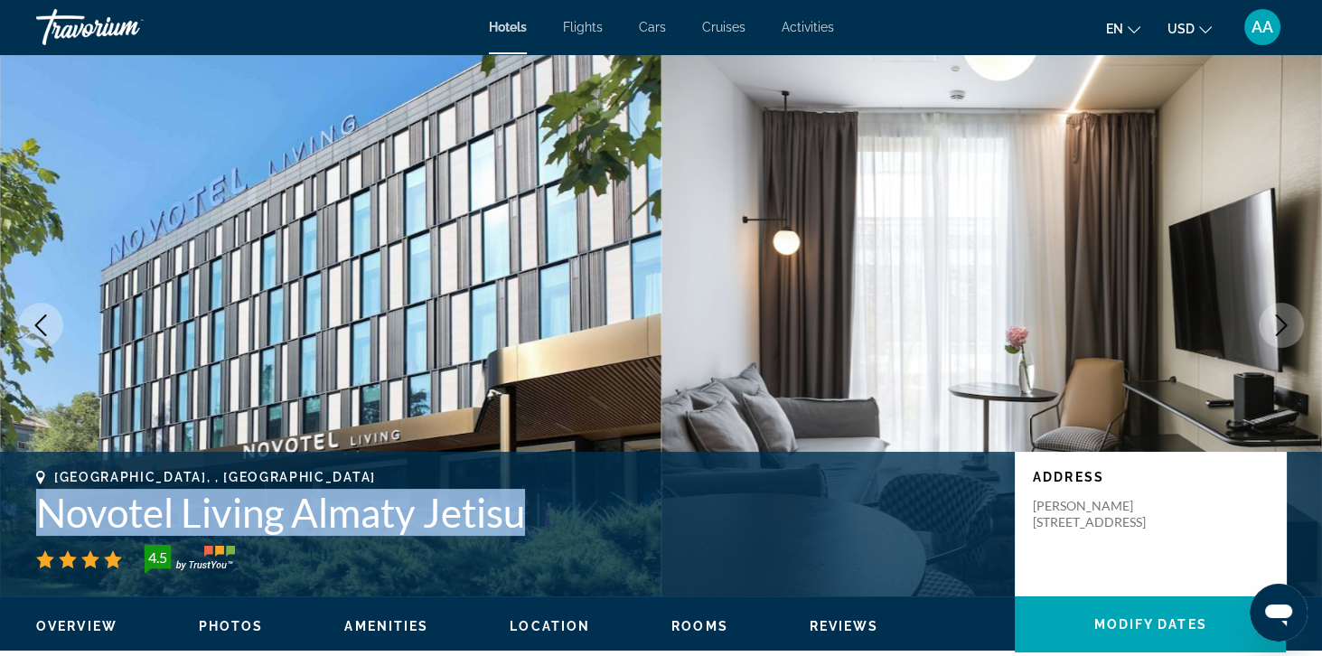
copy h1 "Novotel Living Almaty Jetisu"
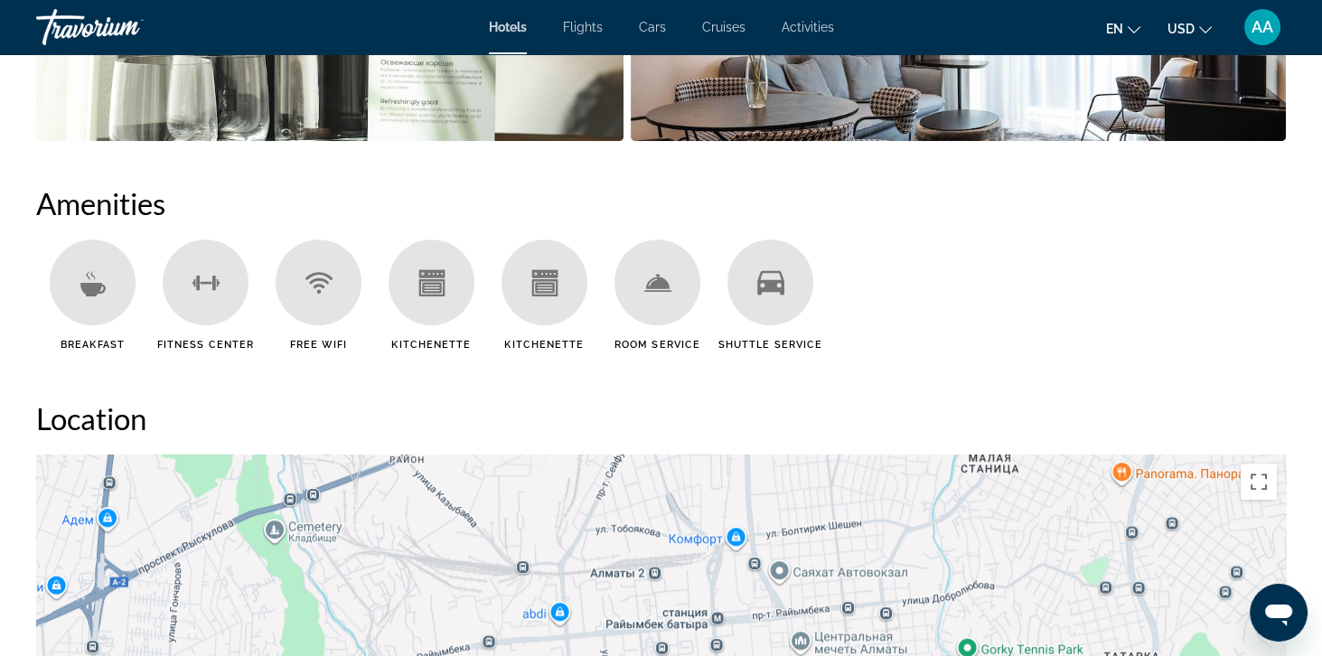
scroll to position [1341, 0]
